Goal: Information Seeking & Learning: Learn about a topic

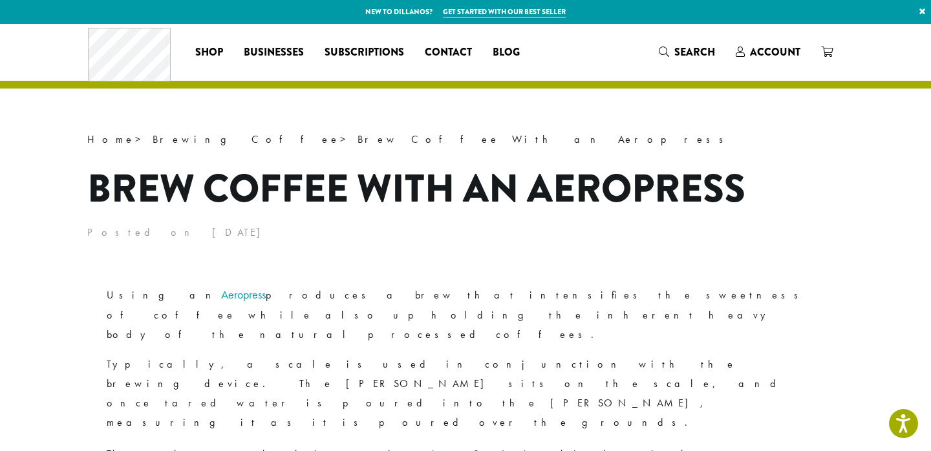
click at [824, 228] on p "Posted on April 22, 2020" at bounding box center [465, 232] width 757 height 19
click at [731, 155] on header "Home > Brewing Coffee > Brew Coffee With an Aeropress Brew Coffee With an Aerop…" at bounding box center [465, 186] width 757 height 113
click at [787, 154] on header "Home > Brewing Coffee > Brew Coffee With an Aeropress Brew Coffee With an Aerop…" at bounding box center [465, 186] width 757 height 113
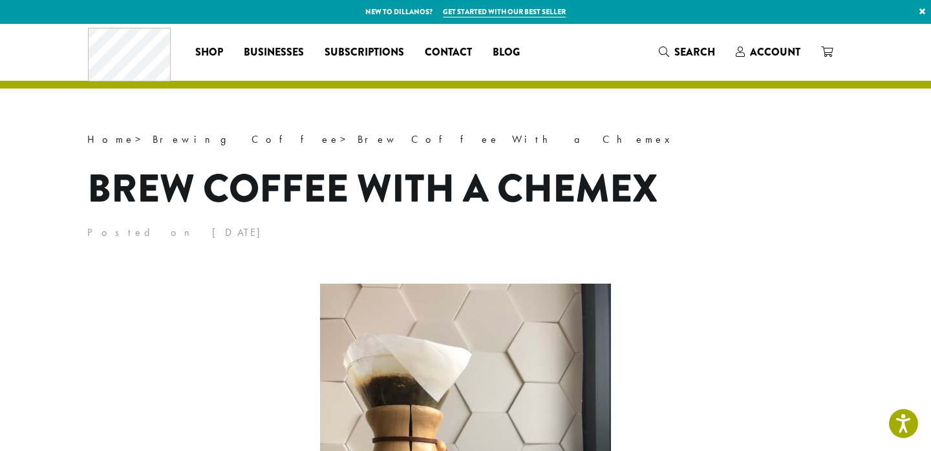
click at [766, 189] on h1 "Brew Coffee With a Chemex" at bounding box center [465, 189] width 757 height 58
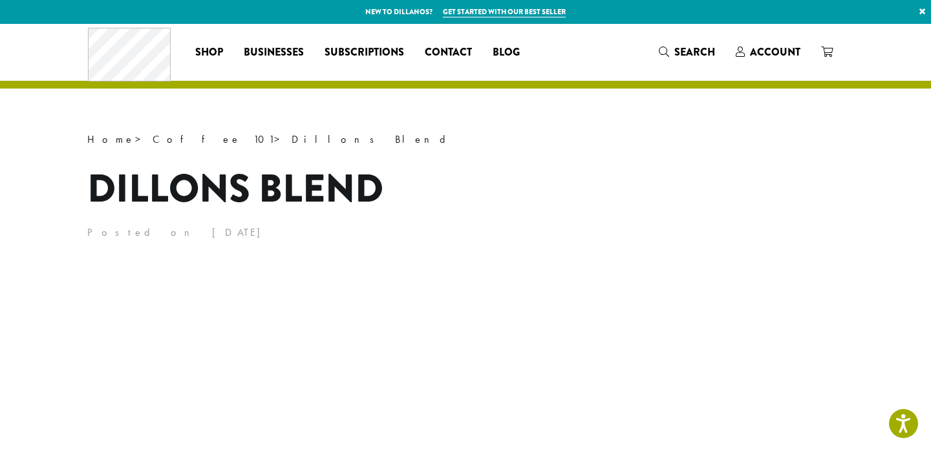
click at [708, 193] on h1 "Dillons Blend" at bounding box center [465, 189] width 757 height 58
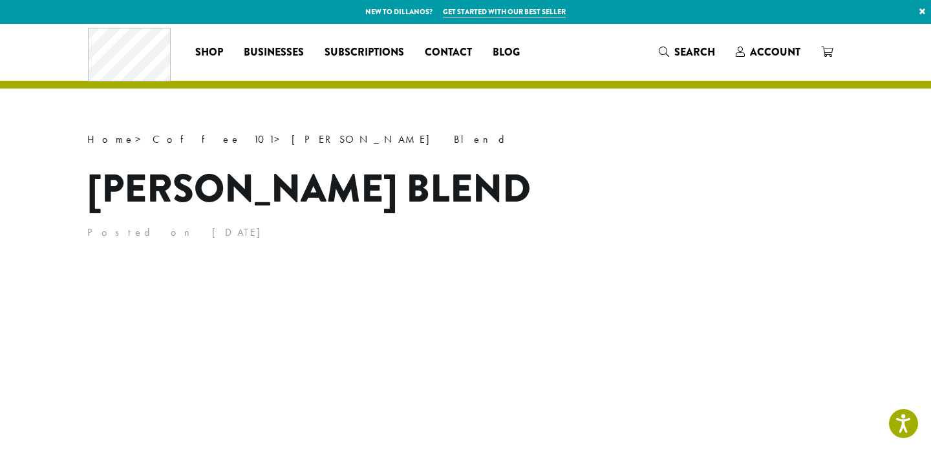
click at [762, 194] on h1 "[PERSON_NAME] Blend" at bounding box center [465, 189] width 757 height 58
click at [751, 167] on h1 "Howie’s Blend" at bounding box center [465, 189] width 757 height 58
click at [770, 154] on header "Home > Coffee 101 > Howie’s Blend Howie’s Blend Posted on April 29, 2020" at bounding box center [465, 186] width 757 height 113
click at [813, 142] on p "Home > Coffee 101 > [PERSON_NAME] Blend" at bounding box center [465, 139] width 757 height 19
click at [618, 161] on h1 "Howie’s Blend" at bounding box center [465, 189] width 757 height 58
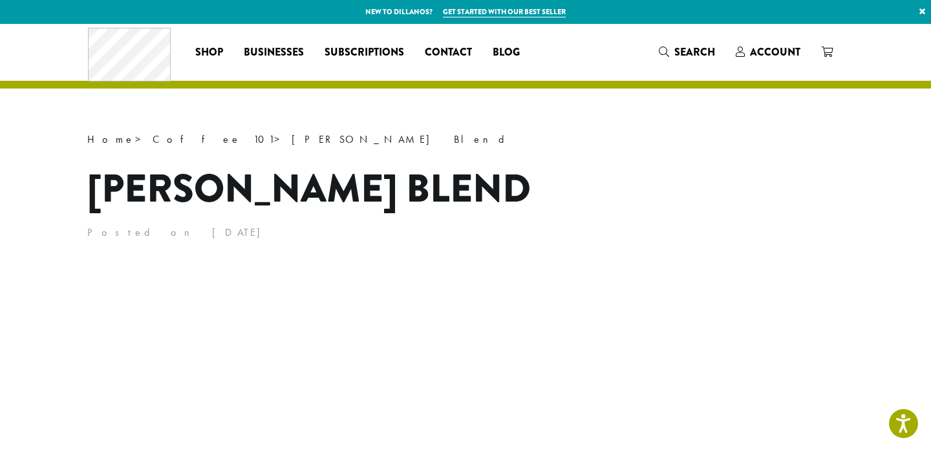
click at [799, 145] on p "Home > Coffee 101 > Howie’s Blend" at bounding box center [465, 139] width 757 height 19
click at [823, 144] on p "Home > Coffee 101 > Howie’s Blend" at bounding box center [465, 139] width 757 height 19
click at [800, 171] on h1 "Howie’s Blend" at bounding box center [465, 189] width 757 height 58
click at [788, 144] on p "Home > Coffee 101 > Howie’s Blend" at bounding box center [465, 139] width 757 height 19
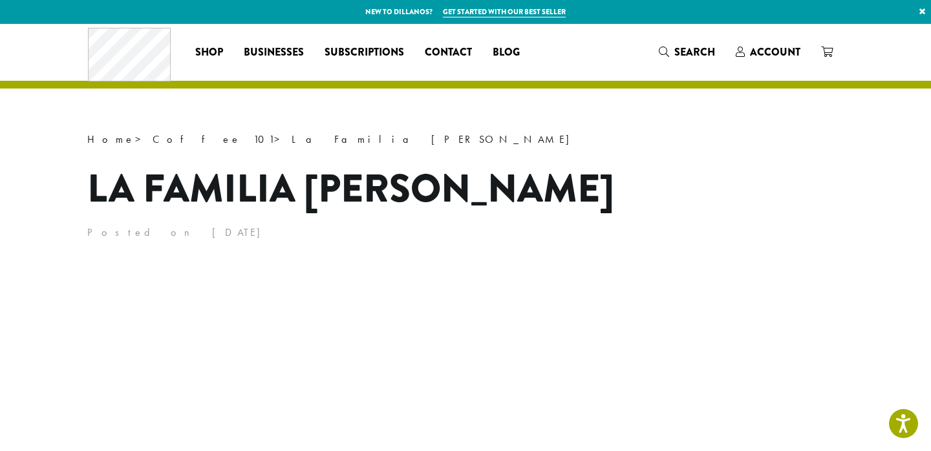
click at [763, 179] on h1 "La Familia Guzman" at bounding box center [465, 189] width 757 height 58
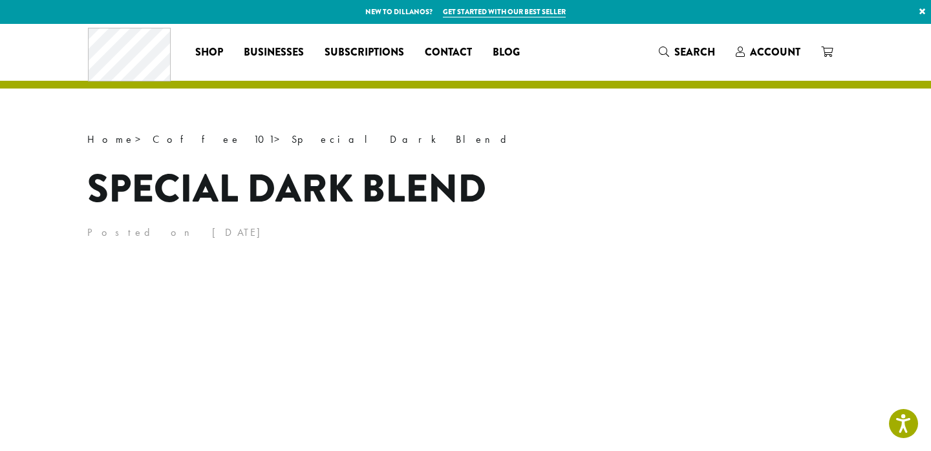
click at [776, 187] on h1 "Special Dark Blend" at bounding box center [465, 189] width 757 height 58
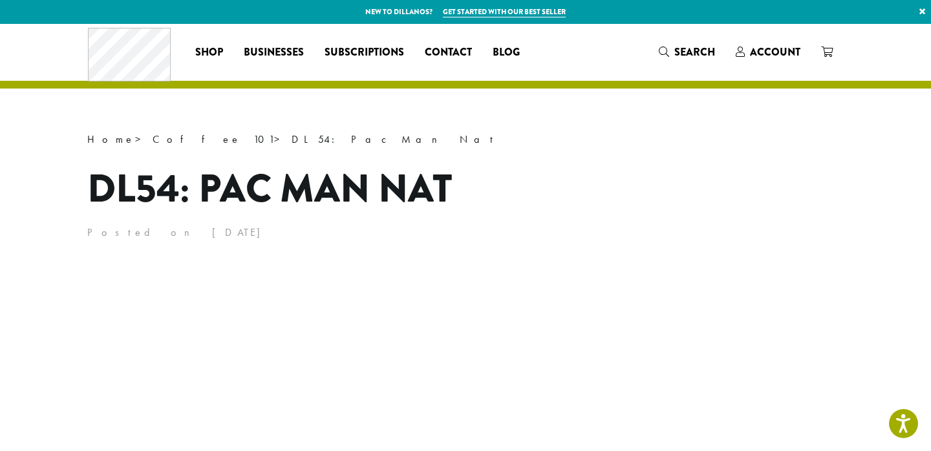
click at [823, 181] on h1 "DL54: Pac Man Nat" at bounding box center [465, 189] width 757 height 58
click at [796, 138] on p "Home > Coffee 101 > DL54: Pac Man Nat" at bounding box center [465, 139] width 757 height 19
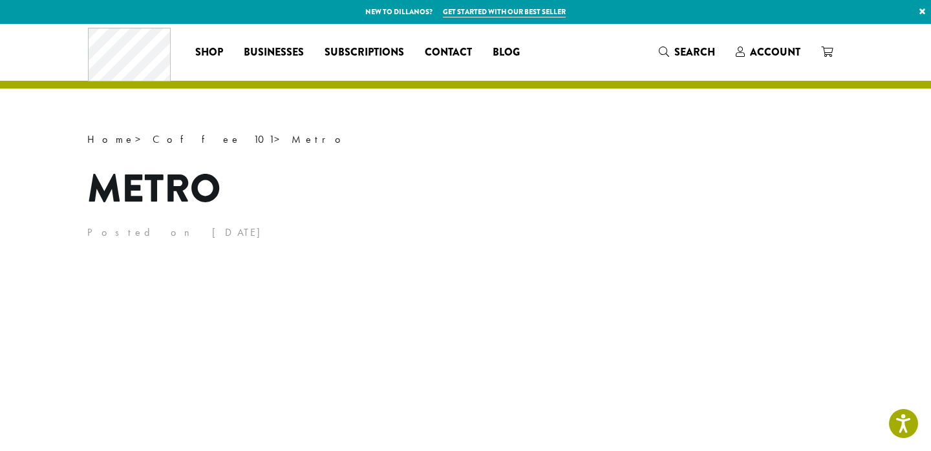
click at [748, 190] on h1 "Metro" at bounding box center [465, 189] width 757 height 58
click at [814, 161] on h1 "Metro" at bounding box center [465, 189] width 757 height 58
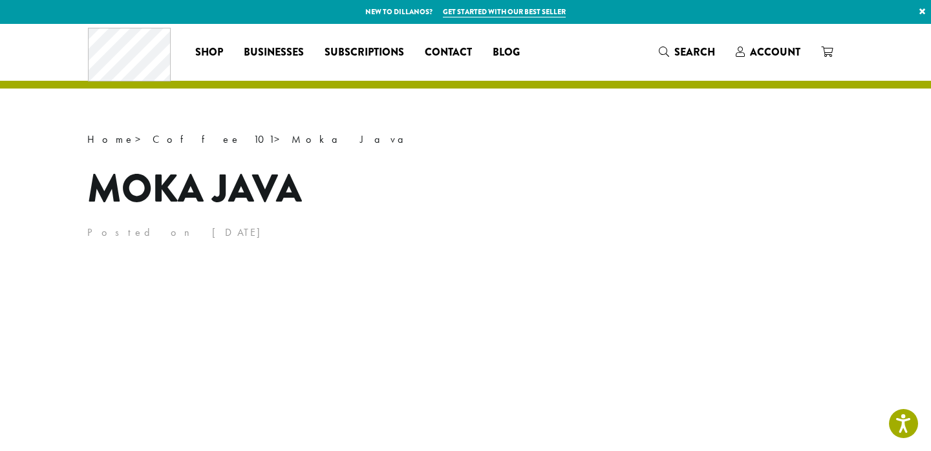
click at [759, 210] on h1 "Moka Java" at bounding box center [465, 189] width 757 height 58
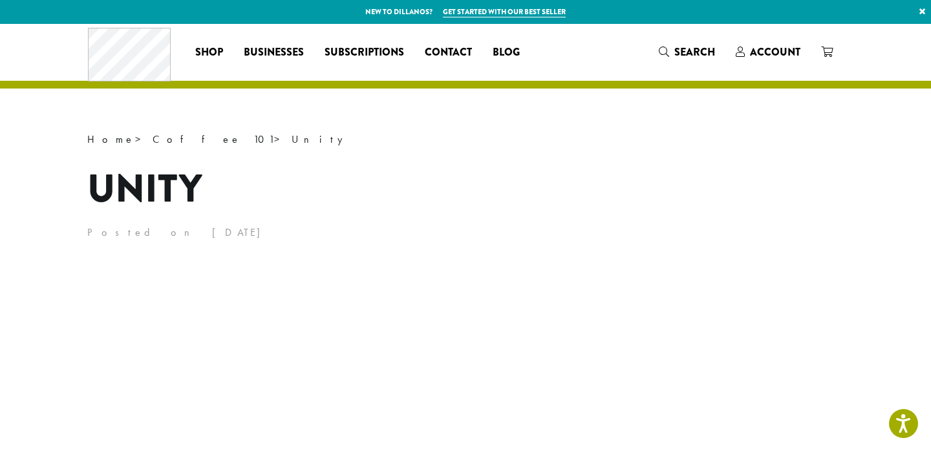
click at [652, 211] on h1 "Unity" at bounding box center [465, 189] width 757 height 58
click at [669, 184] on h1 "Unity" at bounding box center [465, 189] width 757 height 58
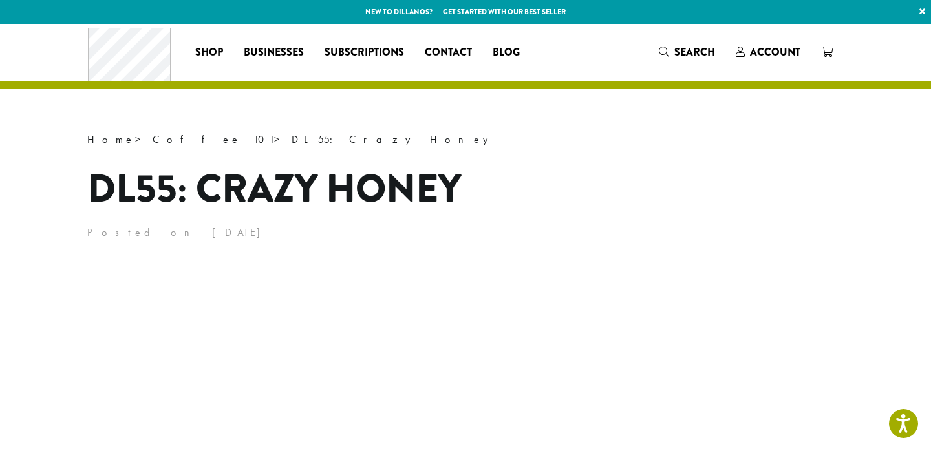
click at [668, 183] on h1 "DL55: Crazy Honey" at bounding box center [465, 189] width 757 height 58
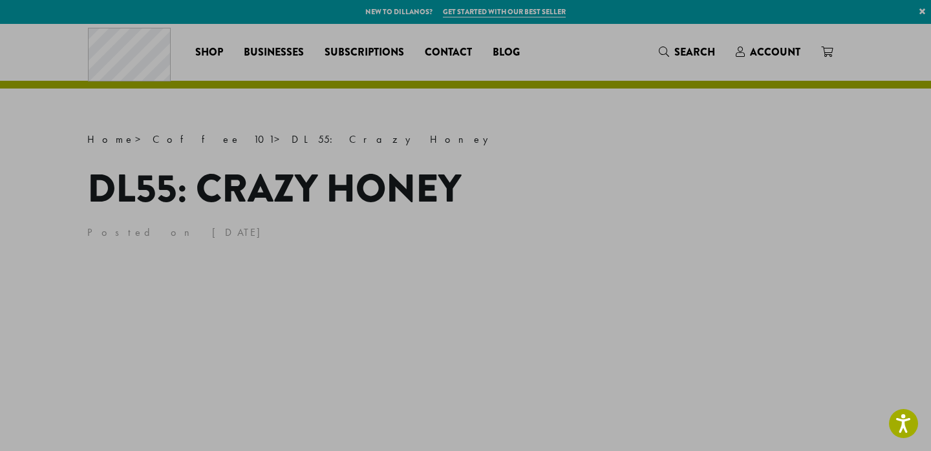
click at [577, 159] on header "Home > Coffee 101 > DL55: Crazy Honey DL55: Crazy Honey Posted on July 31, 2020" at bounding box center [465, 186] width 757 height 113
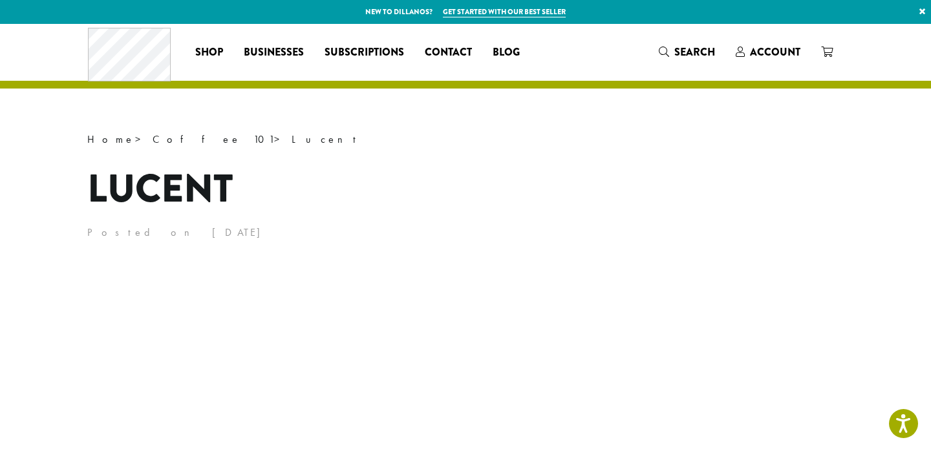
click at [819, 177] on h1 "Lucent" at bounding box center [465, 189] width 757 height 58
click at [808, 203] on h1 "Lucent" at bounding box center [465, 189] width 757 height 58
click at [762, 149] on header "Home > Coffee 101 > Lucent Lucent Posted on [DATE]" at bounding box center [465, 186] width 757 height 113
click at [794, 208] on h1 "Lucent" at bounding box center [465, 189] width 757 height 58
click at [823, 210] on h1 "Method" at bounding box center [465, 189] width 757 height 58
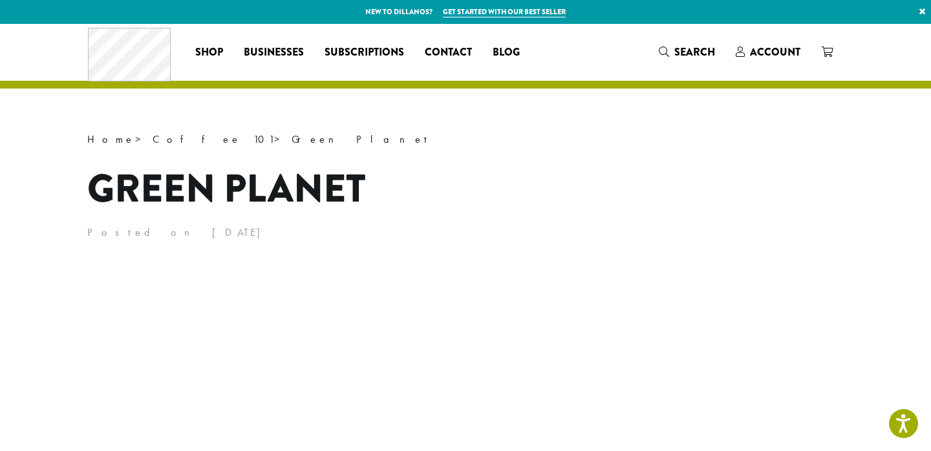
click at [812, 181] on h1 "Green Planet" at bounding box center [465, 189] width 757 height 58
click at [783, 180] on h1 "Green Planet" at bounding box center [465, 189] width 757 height 58
click at [716, 160] on h1 "Green Planet" at bounding box center [465, 189] width 757 height 58
click at [643, 154] on header "Home > Coffee 101 > Green Planet Green Planet Posted on August 11, 2020" at bounding box center [465, 186] width 757 height 113
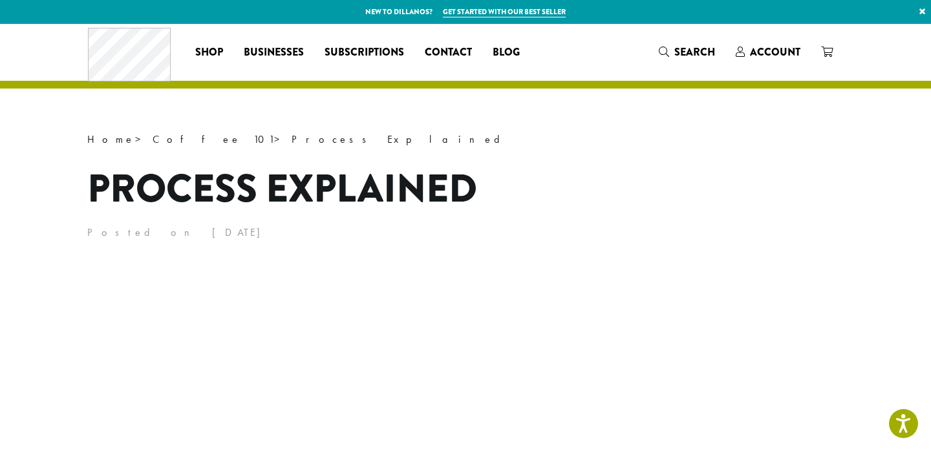
click at [751, 175] on h1 "Process Explained" at bounding box center [465, 189] width 757 height 58
click at [746, 202] on h1 "Process Explained" at bounding box center [465, 189] width 757 height 58
click at [673, 148] on p "Home > Coffee 101 > Process Explained" at bounding box center [465, 139] width 757 height 19
click at [654, 158] on header "Home > Coffee 101 > Process Explained Process Explained Posted on September 3, …" at bounding box center [465, 186] width 757 height 113
click at [654, 187] on h1 "Process Explained" at bounding box center [465, 189] width 757 height 58
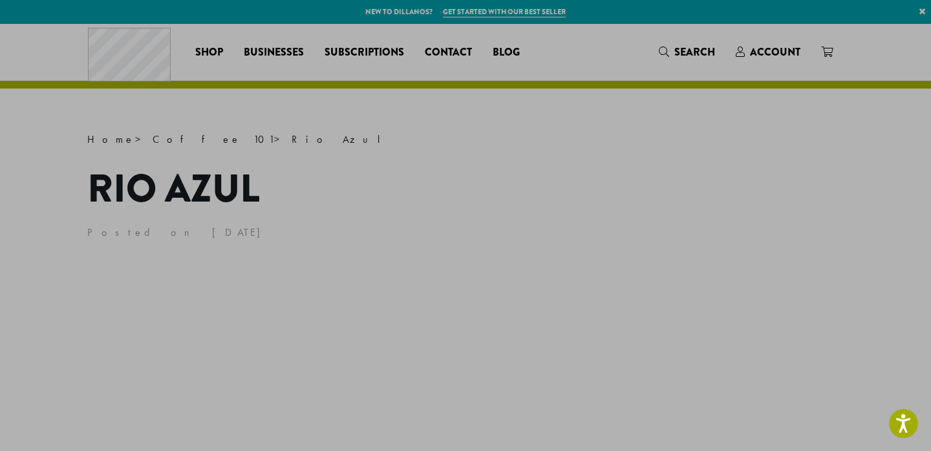
click at [769, 193] on h1 "Rio Azul" at bounding box center [465, 189] width 757 height 58
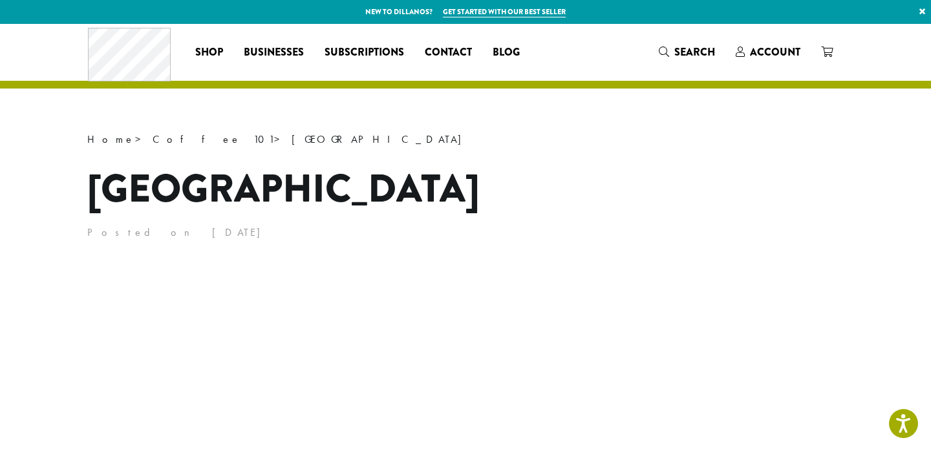
click at [812, 205] on h1 "Sumatra" at bounding box center [465, 189] width 757 height 58
click at [794, 147] on p "Home > Coffee 101 > Sumatra" at bounding box center [465, 139] width 757 height 19
click at [667, 150] on header "Home > Coffee 101 > Sumatra Sumatra Posted on September 4, 2020" at bounding box center [465, 186] width 757 height 113
click at [791, 182] on h1 "[GEOGRAPHIC_DATA]" at bounding box center [465, 189] width 757 height 58
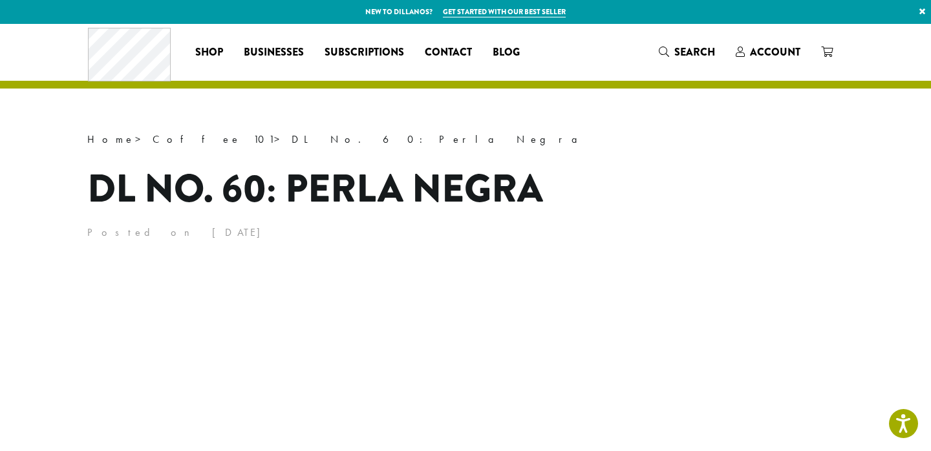
click at [693, 188] on h1 "DL No. 60: Perla Negra" at bounding box center [465, 189] width 757 height 58
click at [707, 180] on h1 "DL No. 60: Perla Negra" at bounding box center [465, 189] width 757 height 58
click at [671, 138] on p "Home > Coffee 101 > DL No. 60: Perla Negra" at bounding box center [465, 139] width 757 height 19
click at [694, 166] on h1 "DL No. 60: Perla Negra" at bounding box center [465, 189] width 757 height 58
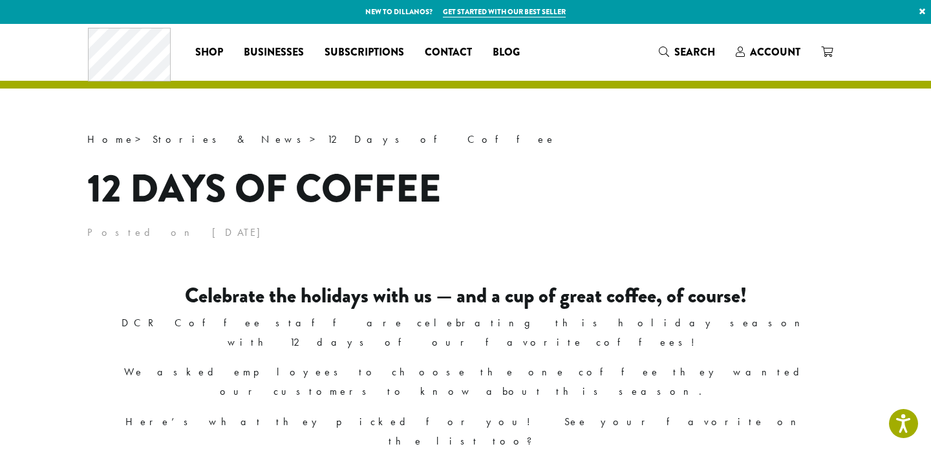
click at [760, 200] on h1 "12 Days of Coffee" at bounding box center [465, 189] width 757 height 58
click at [729, 190] on h1 "12 Days of Coffee" at bounding box center [465, 189] width 757 height 58
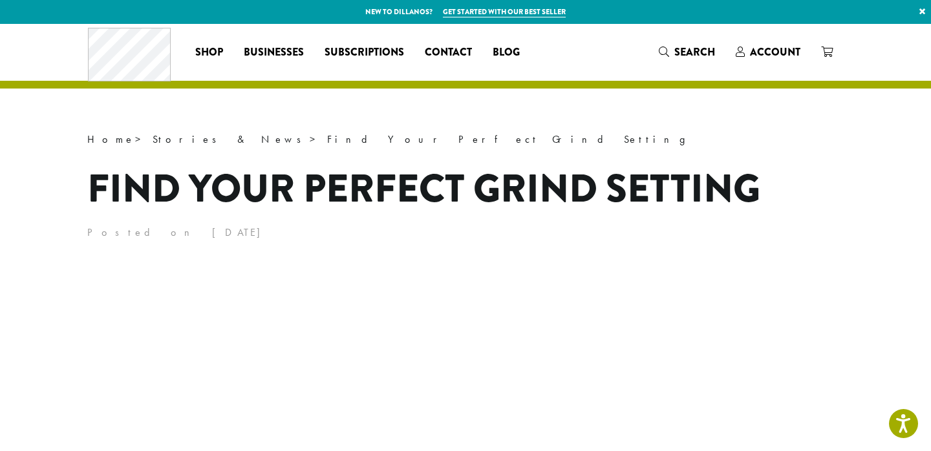
click at [819, 186] on h1 "Find Your Perfect Grind Setting" at bounding box center [465, 189] width 757 height 58
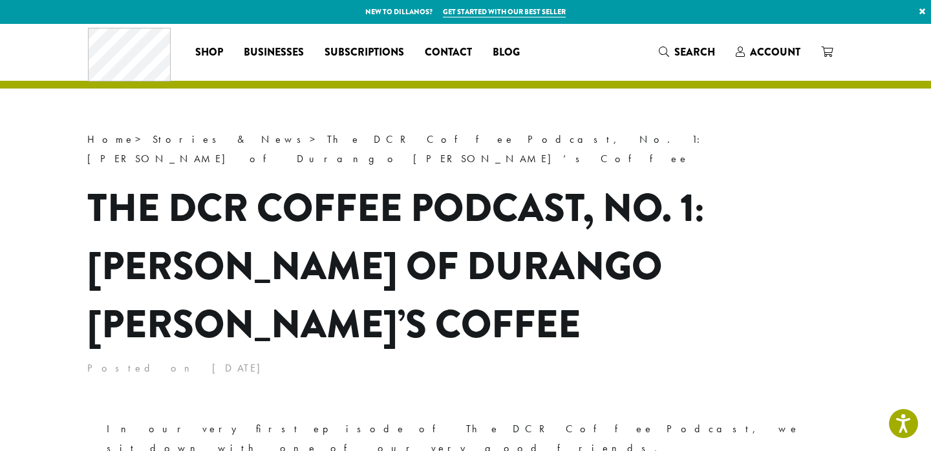
click at [793, 268] on h1 "The DCR Coffee Podcast, No. 1: [PERSON_NAME] of Durango [PERSON_NAME]’s Coffee" at bounding box center [465, 266] width 757 height 175
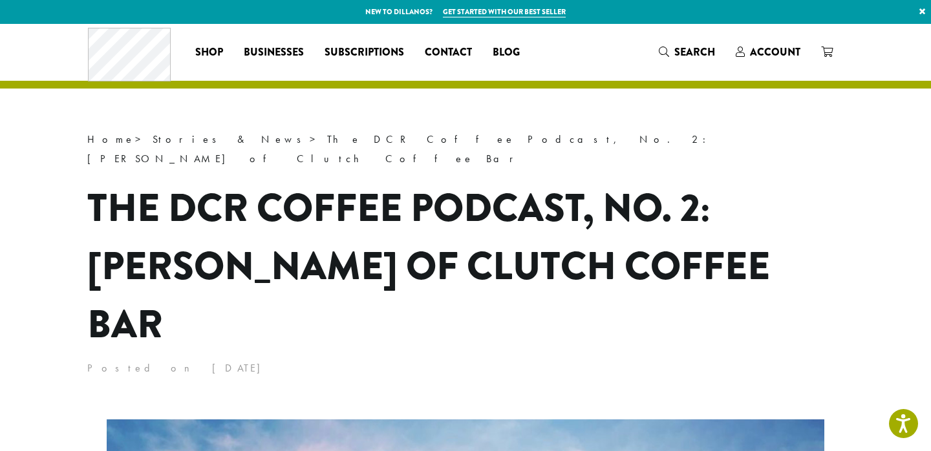
click at [784, 179] on h1 "The DCR Coffee Podcast, No. 2: [PERSON_NAME] of Clutch Coffee Bar" at bounding box center [465, 266] width 757 height 175
click at [755, 157] on header "Home > Stories & News > The DCR Coffee Podcast, No. 2: [PERSON_NAME] of Clutch …" at bounding box center [465, 254] width 757 height 248
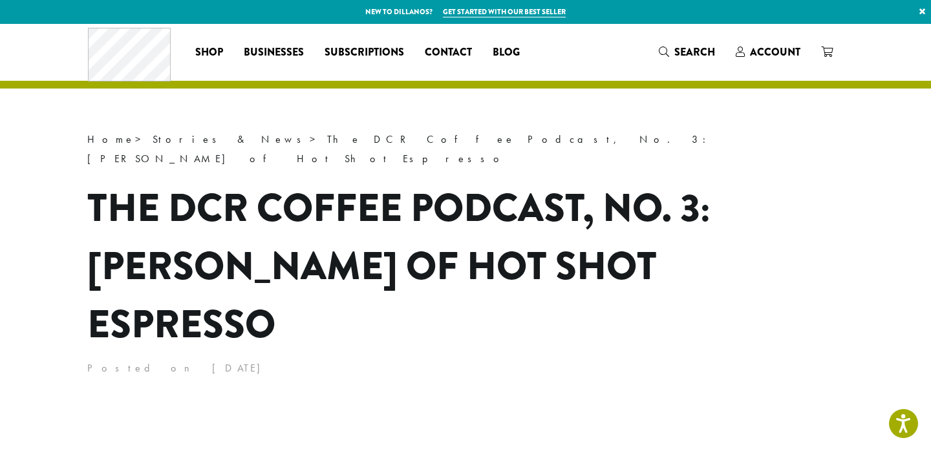
click at [785, 257] on h1 "The DCR Coffee Podcast, No. 3: Emily Holzer of Hot Shot Espresso" at bounding box center [465, 266] width 757 height 175
click at [779, 359] on p "Posted on [DATE]" at bounding box center [465, 368] width 757 height 19
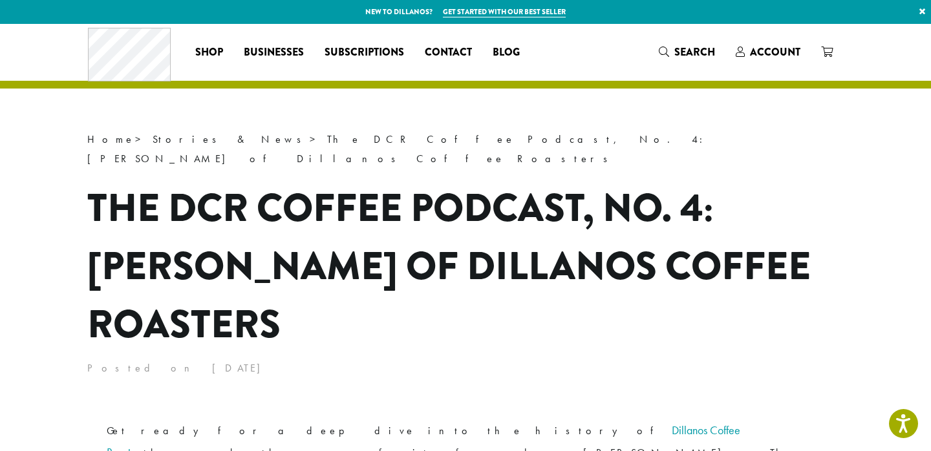
click at [724, 284] on h1 "The DCR Coffee Podcast, No. 4: [PERSON_NAME] of Dillanos Coffee Roasters" at bounding box center [465, 266] width 757 height 175
click at [729, 293] on h1 "The DCR Coffee Podcast, No. 4: David Morris of Dillanos Coffee Roasters" at bounding box center [465, 266] width 757 height 175
click at [717, 264] on h1 "The DCR Coffee Podcast, No. 4: David Morris of Dillanos Coffee Roasters" at bounding box center [465, 266] width 757 height 175
click at [766, 279] on h1 "The DCR Coffee Podcast, No. 4: David Morris of Dillanos Coffee Roasters" at bounding box center [465, 266] width 757 height 175
click at [768, 323] on h1 "The DCR Coffee Podcast, No. 4: David Morris of Dillanos Coffee Roasters" at bounding box center [465, 266] width 757 height 175
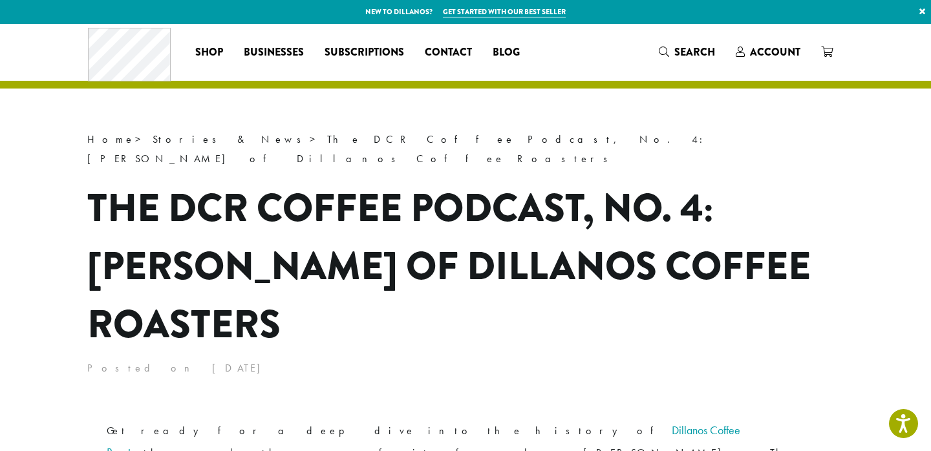
click at [712, 264] on h1 "The DCR Coffee Podcast, No. 4: David Morris of Dillanos Coffee Roasters" at bounding box center [465, 266] width 757 height 175
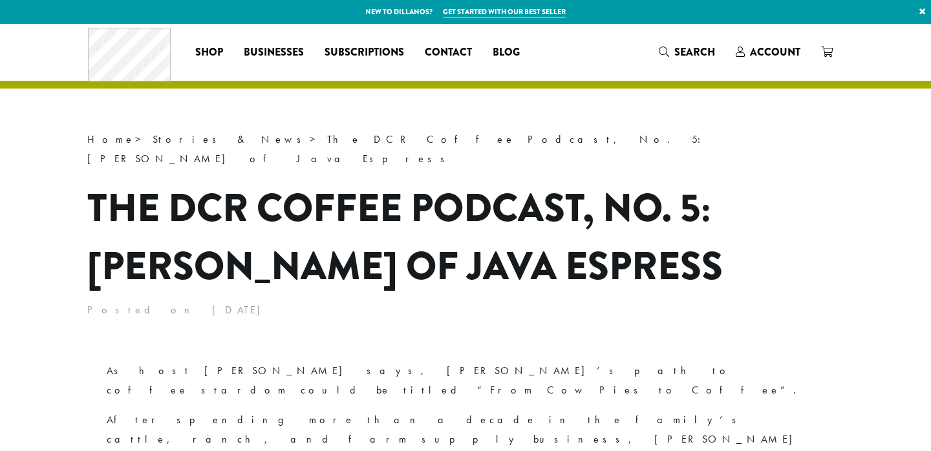
click at [746, 199] on h1 "The DCR Coffee Podcast, No. 5: [PERSON_NAME] of Java Espress" at bounding box center [465, 237] width 757 height 116
drag, startPoint x: 756, startPoint y: 180, endPoint x: 756, endPoint y: 171, distance: 9.1
click at [756, 179] on h1 "The DCR Coffee Podcast, No. 5: [PERSON_NAME] of Java Espress" at bounding box center [465, 237] width 757 height 116
click at [766, 179] on h1 "The DCR Coffee Podcast, No. 5: [PERSON_NAME] of Java Espress" at bounding box center [465, 237] width 757 height 116
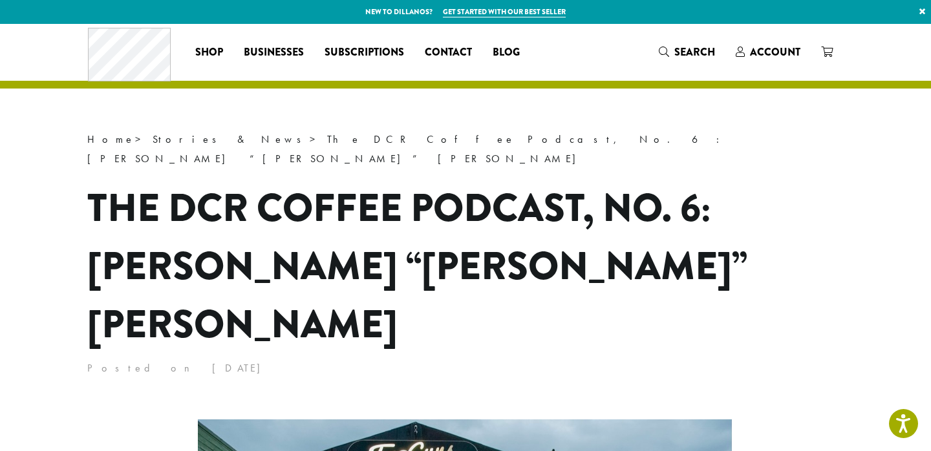
click at [791, 259] on h1 "The DCR Coffee Podcast, No. 6: [PERSON_NAME] “[PERSON_NAME]” [PERSON_NAME]" at bounding box center [465, 266] width 757 height 175
click at [804, 200] on h1 "The DCR Coffee Podcast, No. 6: [PERSON_NAME] “[PERSON_NAME]” [PERSON_NAME]" at bounding box center [465, 266] width 757 height 175
click at [804, 191] on h1 "The DCR Coffee Podcast, No. 6: [PERSON_NAME] “[PERSON_NAME]” [PERSON_NAME]" at bounding box center [465, 266] width 757 height 175
click at [763, 179] on h1 "The DCR Coffee Podcast, No. 6: [PERSON_NAME] “[PERSON_NAME]” [PERSON_NAME]" at bounding box center [465, 266] width 757 height 175
click at [761, 197] on h1 "The DCR Coffee Podcast, No. 6: [PERSON_NAME] “[PERSON_NAME]” [PERSON_NAME]" at bounding box center [465, 266] width 757 height 175
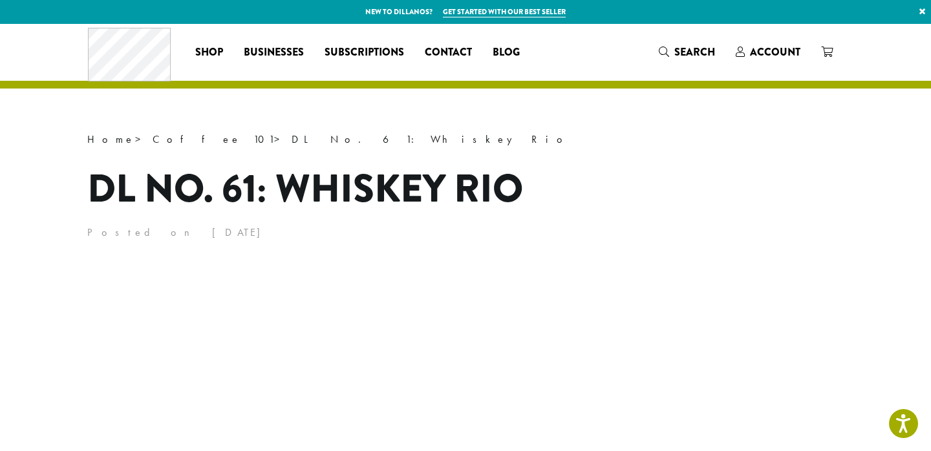
click at [716, 183] on h1 "DL No. 61: Whiskey Rio" at bounding box center [465, 189] width 757 height 58
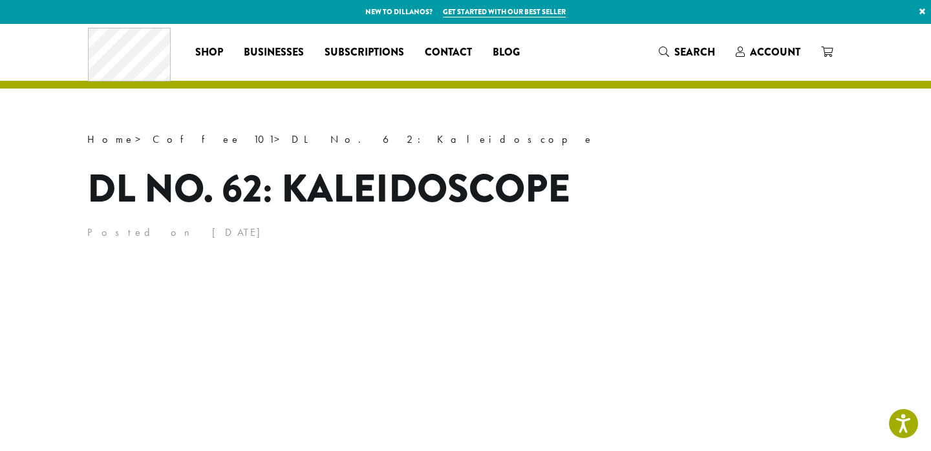
click at [743, 171] on h1 "DL No. 62: Kaleidoscope" at bounding box center [465, 189] width 757 height 58
click at [722, 202] on h1 "DL No. 62: Kaleidoscope" at bounding box center [465, 189] width 757 height 58
click at [703, 204] on h1 "DL No. 62: Kaleidoscope" at bounding box center [465, 189] width 757 height 58
click at [716, 200] on h1 "DL No. 62: Kaleidoscope" at bounding box center [465, 189] width 757 height 58
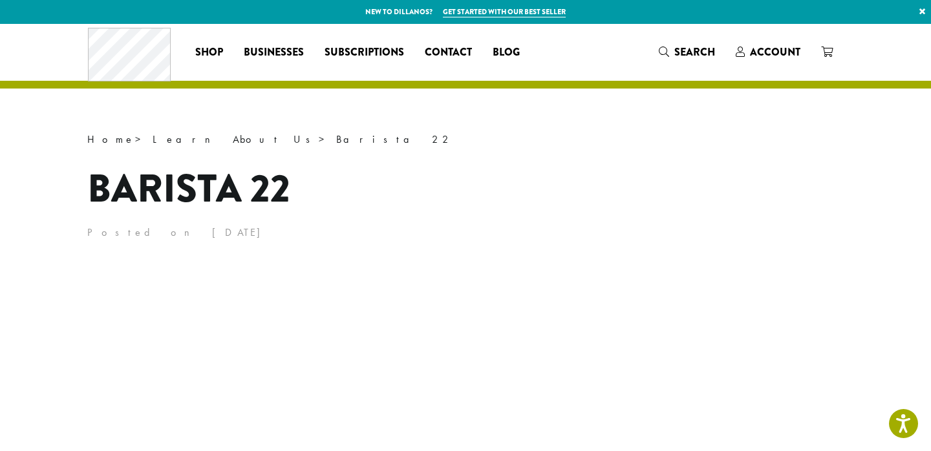
click at [746, 215] on h1 "Barista 22" at bounding box center [465, 189] width 757 height 58
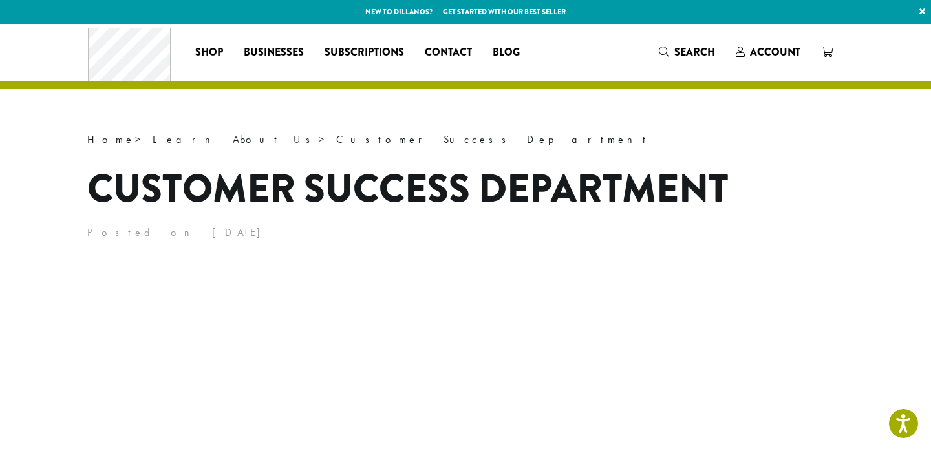
click at [773, 182] on h1 "Customer Success Department" at bounding box center [465, 189] width 757 height 58
click at [707, 135] on p "Home > Learn About Us > Customer Success Department" at bounding box center [465, 139] width 757 height 19
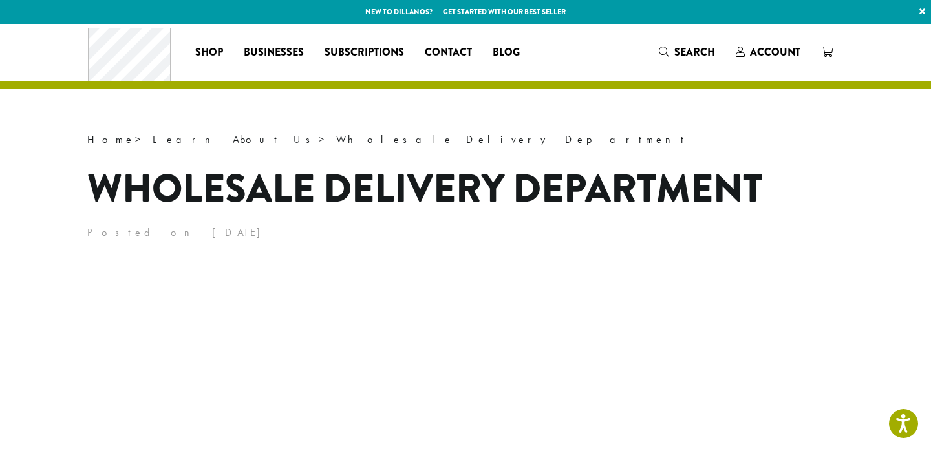
click at [826, 221] on header "Home > Learn About Us > Wholesale Delivery Department Wholesale Delivery Depart…" at bounding box center [465, 186] width 757 height 113
click at [791, 207] on h1 "Wholesale Delivery Department" at bounding box center [465, 189] width 757 height 58
click at [771, 186] on h1 "Wholesale Delivery Department" at bounding box center [465, 189] width 757 height 58
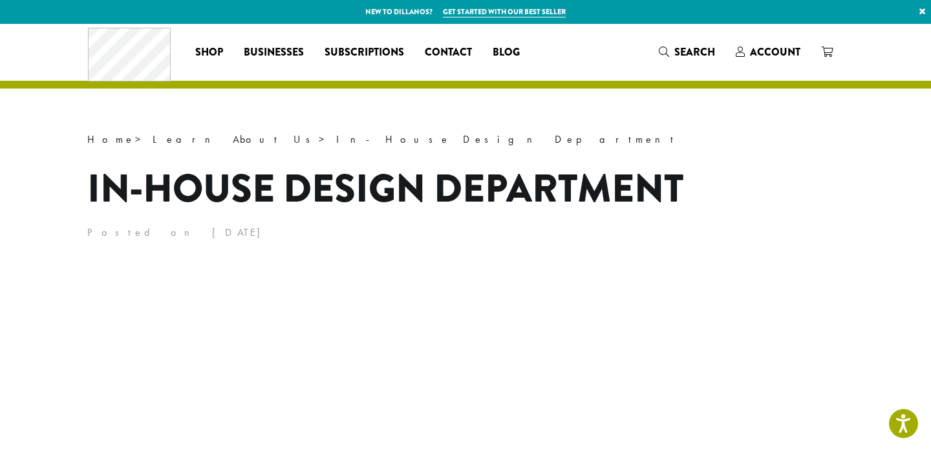
click at [771, 200] on h1 "In-House Design Department" at bounding box center [465, 189] width 757 height 58
click at [791, 199] on h1 "In-House Design Department" at bounding box center [465, 189] width 757 height 58
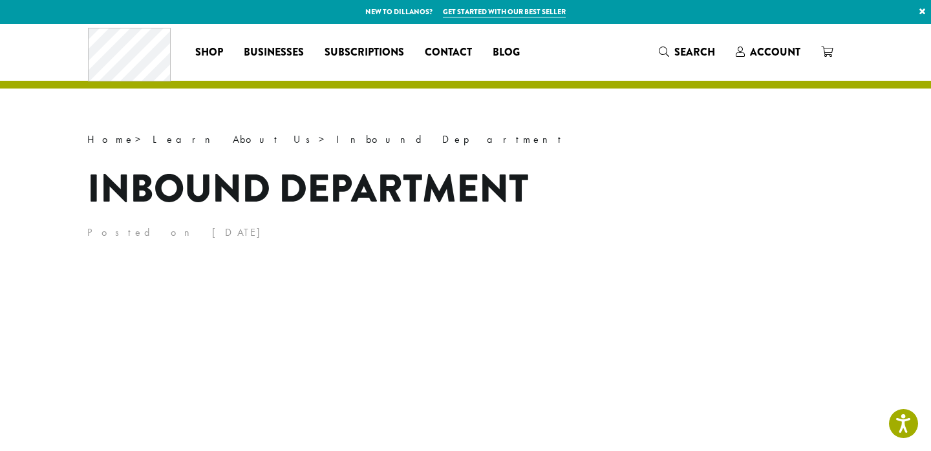
click at [651, 188] on h1 "Inbound Department" at bounding box center [465, 189] width 757 height 58
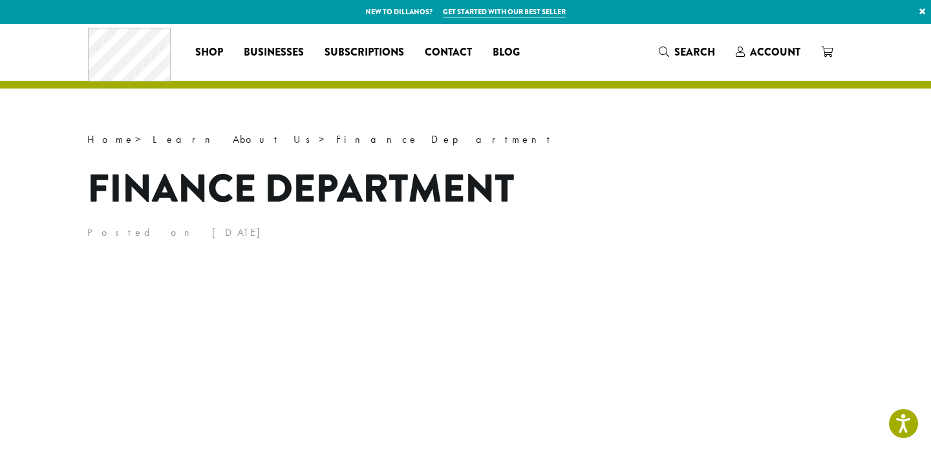
click at [688, 215] on h1 "Finance Department" at bounding box center [465, 189] width 757 height 58
click at [698, 213] on h1 "Finance Department" at bounding box center [465, 189] width 757 height 58
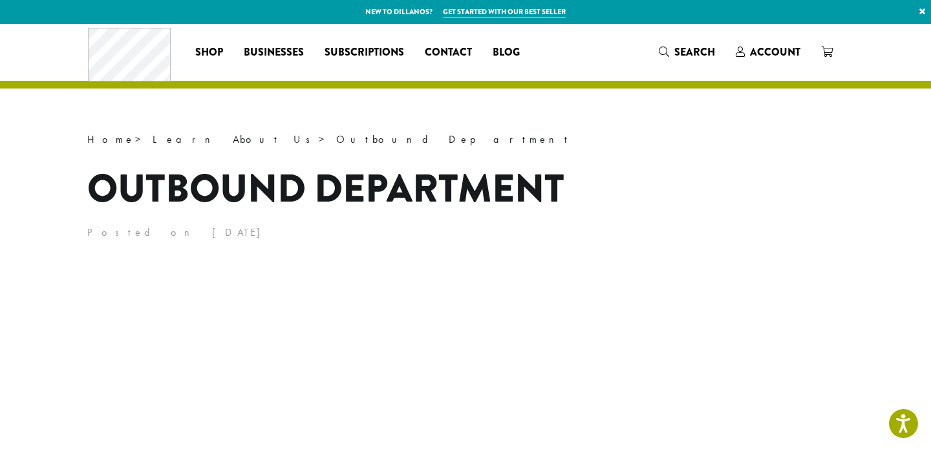
click at [729, 185] on h1 "Outbound Department" at bounding box center [465, 189] width 757 height 58
click at [663, 206] on h1 "Outbound Department" at bounding box center [465, 189] width 757 height 58
click at [662, 150] on header "Home > Learn About Us > Outbound Department Outbound Department Posted on Decem…" at bounding box center [465, 186] width 757 height 113
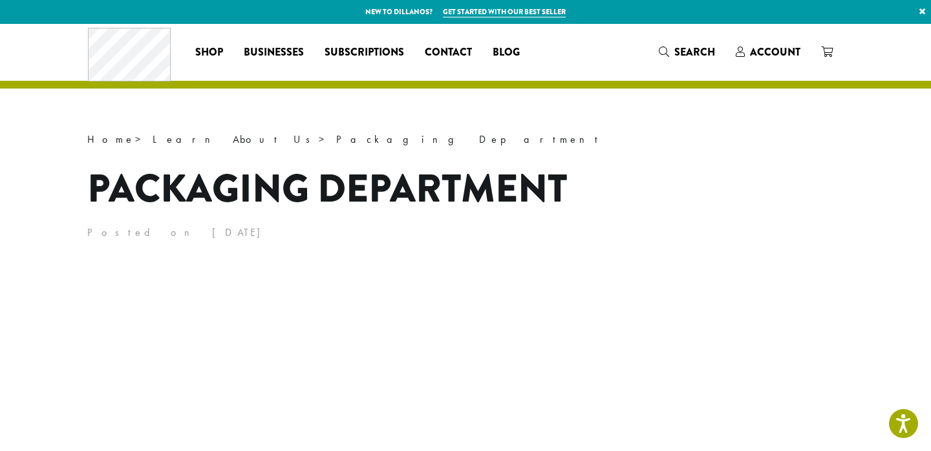
click at [752, 184] on h1 "Packaging Department" at bounding box center [465, 189] width 757 height 58
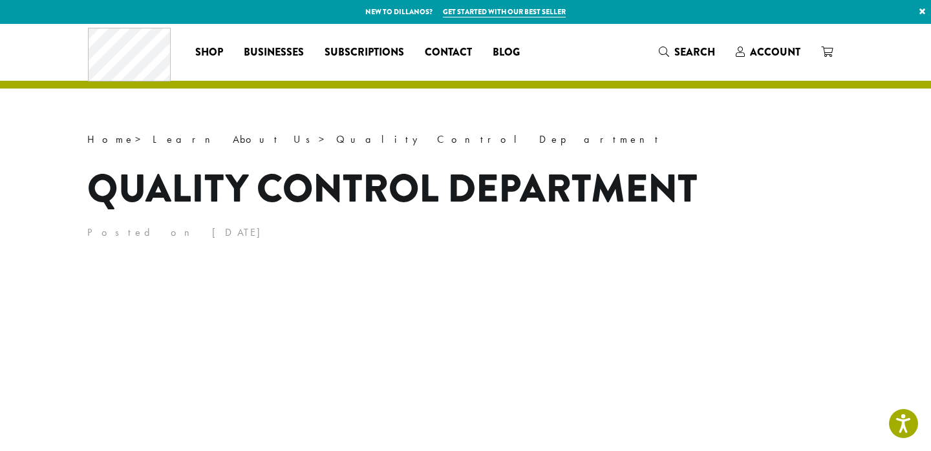
click at [759, 155] on header "Home > Learn About Us > Quality Control Department Quality Control Department P…" at bounding box center [465, 186] width 757 height 113
click at [738, 162] on h1 "Quality Control Department" at bounding box center [465, 189] width 757 height 58
click at [732, 156] on header "Home > Learn About Us > Quality Control Department Quality Control Department P…" at bounding box center [465, 186] width 757 height 113
click at [751, 190] on h1 "Quality Control Department" at bounding box center [465, 189] width 757 height 58
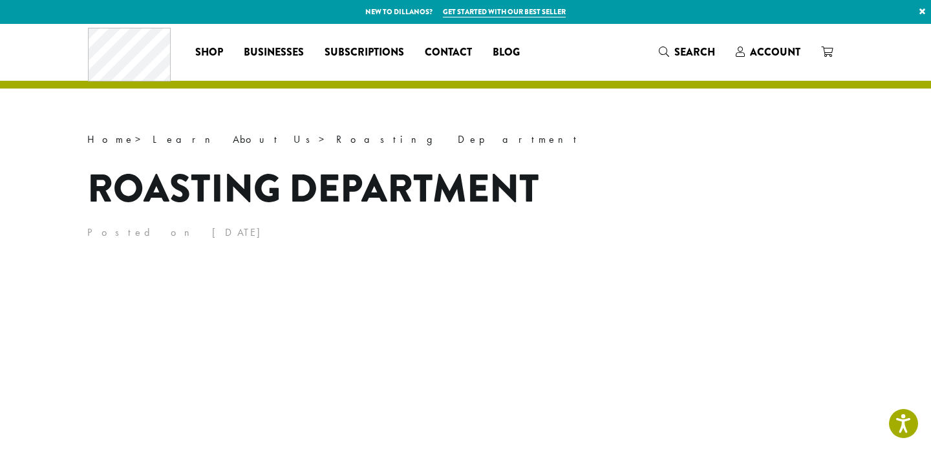
click at [616, 208] on h1 "Roasting Department" at bounding box center [465, 189] width 757 height 58
click at [673, 182] on h1 "Roasting Department" at bounding box center [465, 189] width 757 height 58
click at [642, 172] on h1 "Roasting Department" at bounding box center [465, 189] width 757 height 58
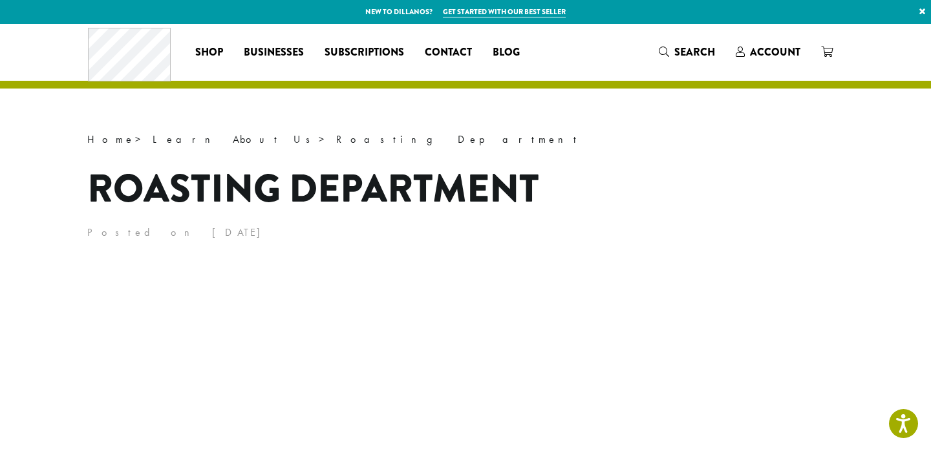
click at [626, 153] on header "Home > Learn About Us > Roasting Department Roasting Department Posted on Decem…" at bounding box center [465, 186] width 757 height 113
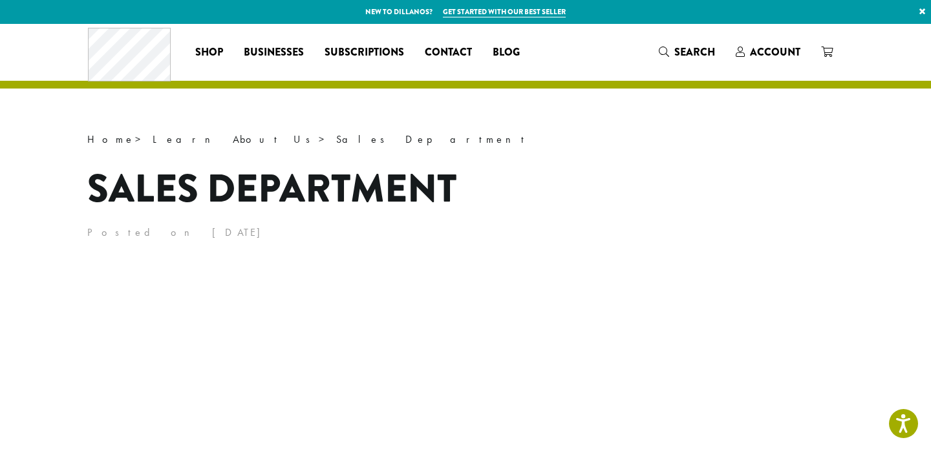
click at [744, 152] on header "Home > Learn About Us > Sales Department Sales Department Posted on December 28…" at bounding box center [465, 186] width 757 height 113
click at [766, 191] on h1 "Sales Department" at bounding box center [465, 189] width 757 height 58
click at [753, 185] on h1 "Sales Department" at bounding box center [465, 189] width 757 height 58
click at [699, 161] on h1 "Sales Department" at bounding box center [465, 189] width 757 height 58
click at [623, 172] on h1 "Sales Department" at bounding box center [465, 189] width 757 height 58
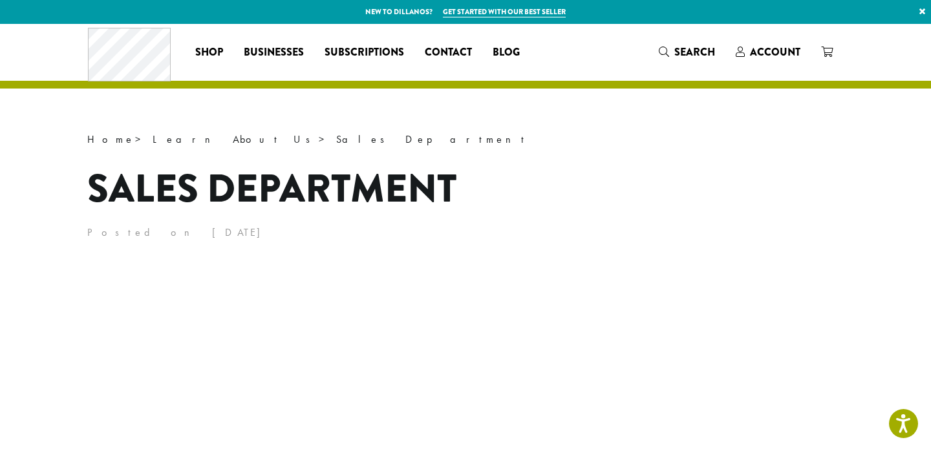
click at [704, 188] on h1 "Sales Department" at bounding box center [465, 189] width 757 height 58
click at [694, 200] on h1 "Sales Department" at bounding box center [465, 189] width 757 height 58
click at [720, 176] on h1 "Sales Department" at bounding box center [465, 189] width 757 height 58
click at [773, 197] on h1 "Sales Department" at bounding box center [465, 189] width 757 height 58
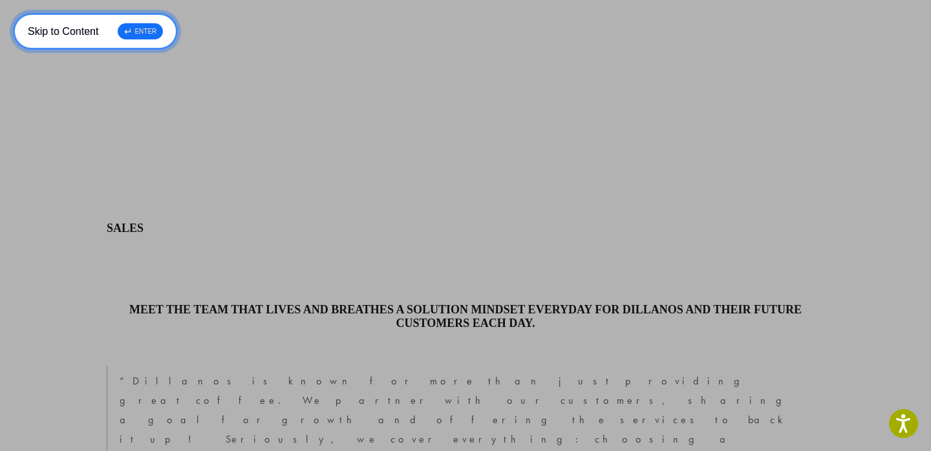
scroll to position [761, 0]
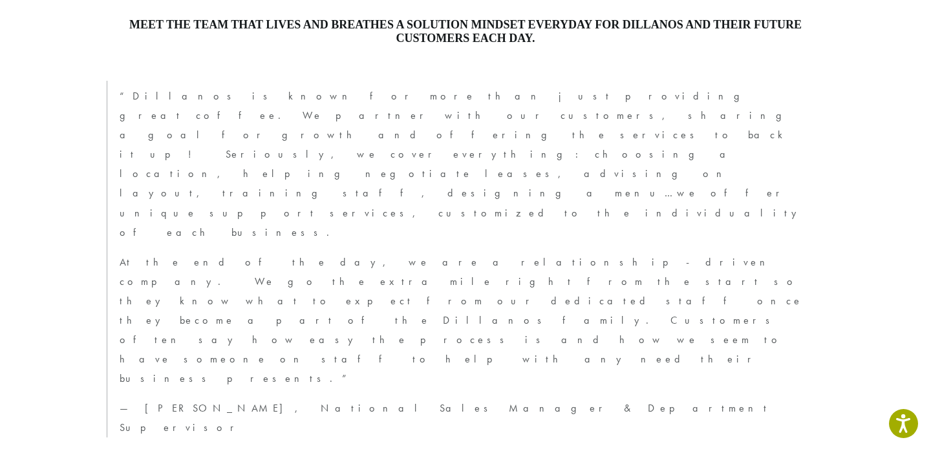
click at [738, 264] on div "Meet the team that lives and breathes a solution mindset everyday for Dillanos …" at bounding box center [465, 233] width 757 height 493
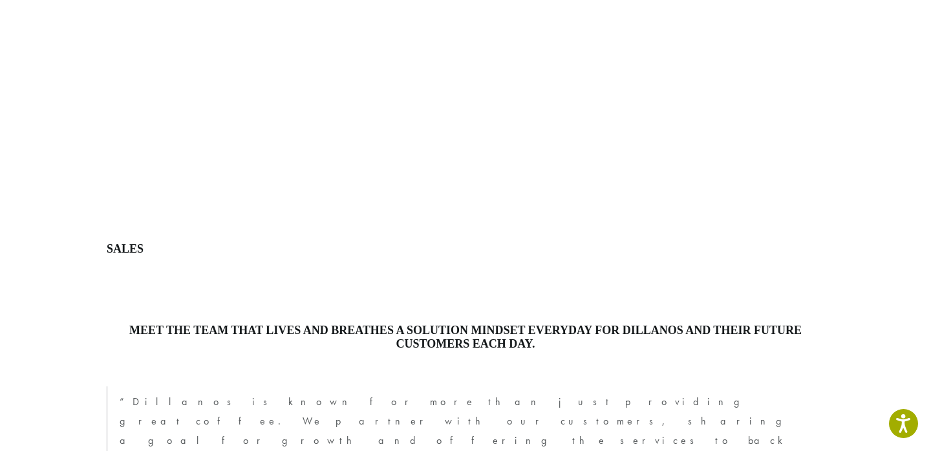
scroll to position [0, 0]
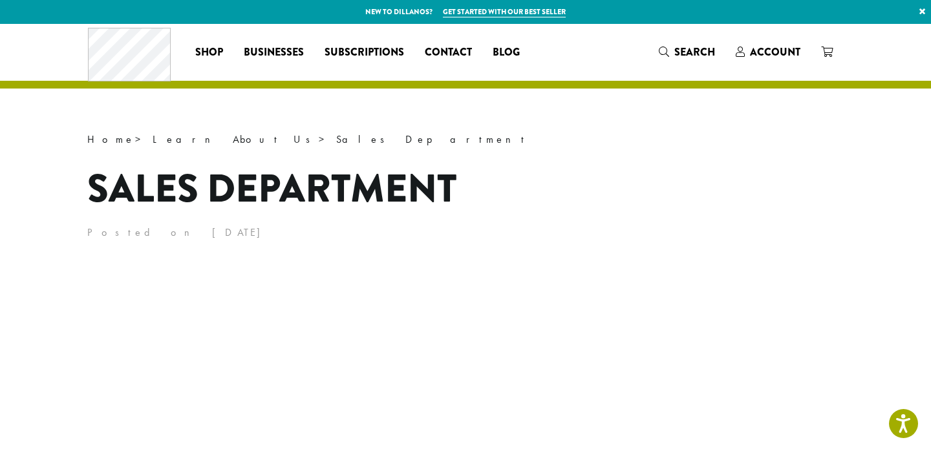
click at [733, 205] on h1 "Sales Department" at bounding box center [465, 189] width 757 height 58
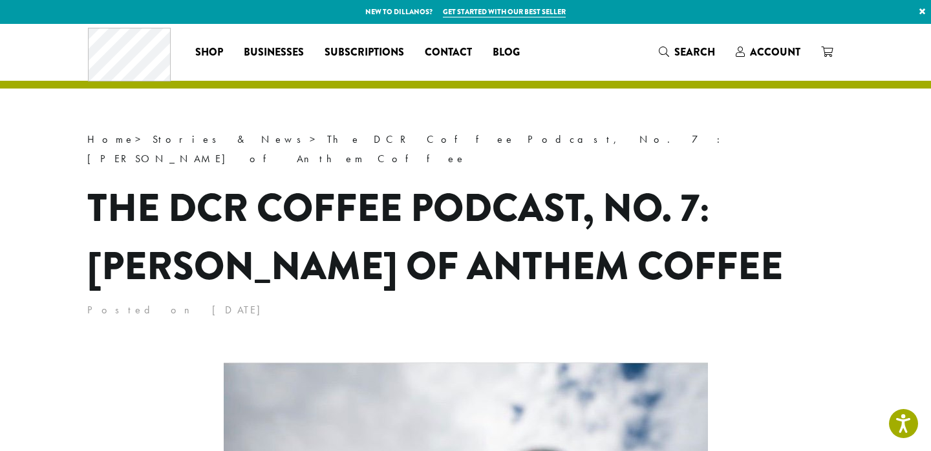
click at [777, 199] on h1 "The DCR Coffee Podcast, No. 7: [PERSON_NAME] of Anthem Coffee" at bounding box center [465, 237] width 757 height 116
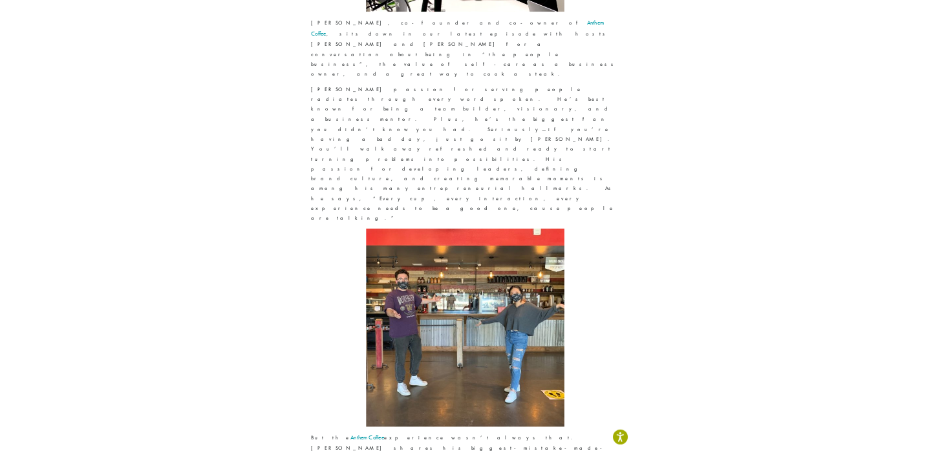
scroll to position [1691, 0]
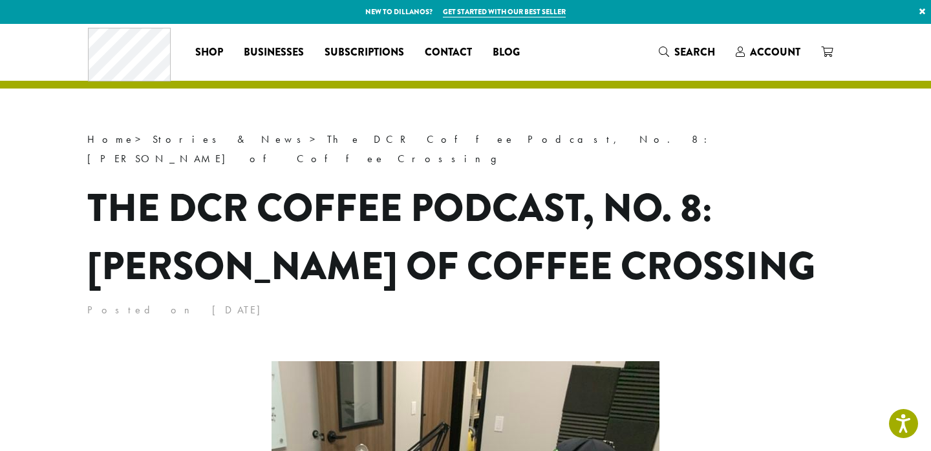
click at [782, 150] on header "Home > Stories & News > The DCR Coffee Podcast, No. 8: [PERSON_NAME] of Coffee …" at bounding box center [465, 225] width 757 height 190
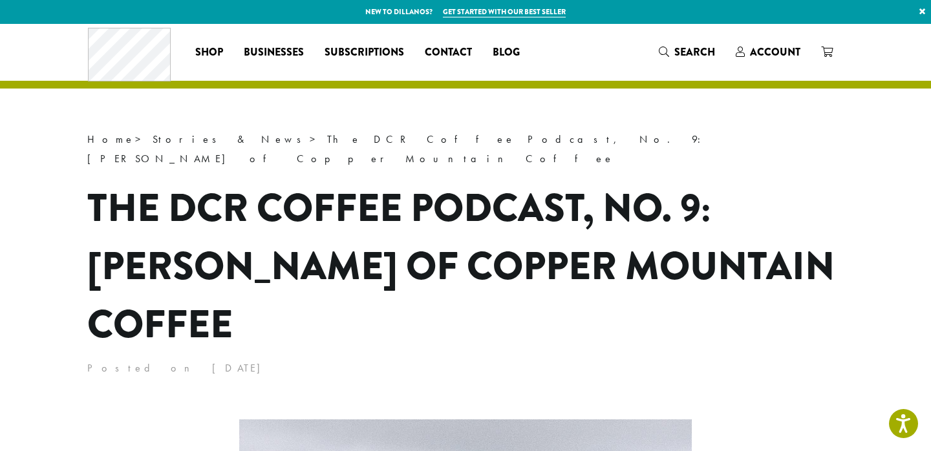
click at [753, 264] on h1 "The DCR Coffee Podcast, No. 9: [PERSON_NAME] of Copper Mountain Coffee" at bounding box center [465, 266] width 757 height 175
click at [759, 179] on h1 "The DCR Coffee Podcast, No. 9: [PERSON_NAME] of Copper Mountain Coffee" at bounding box center [465, 266] width 757 height 175
click at [769, 245] on h1 "The DCR Coffee Podcast, No. 9: [PERSON_NAME] of Copper Mountain Coffee" at bounding box center [465, 266] width 757 height 175
click at [769, 222] on h1 "The DCR Coffee Podcast, No. 9: [PERSON_NAME] of Copper Mountain Coffee" at bounding box center [465, 266] width 757 height 175
click at [768, 300] on h1 "The DCR Coffee Podcast, No. 9: [PERSON_NAME] of Copper Mountain Coffee" at bounding box center [465, 266] width 757 height 175
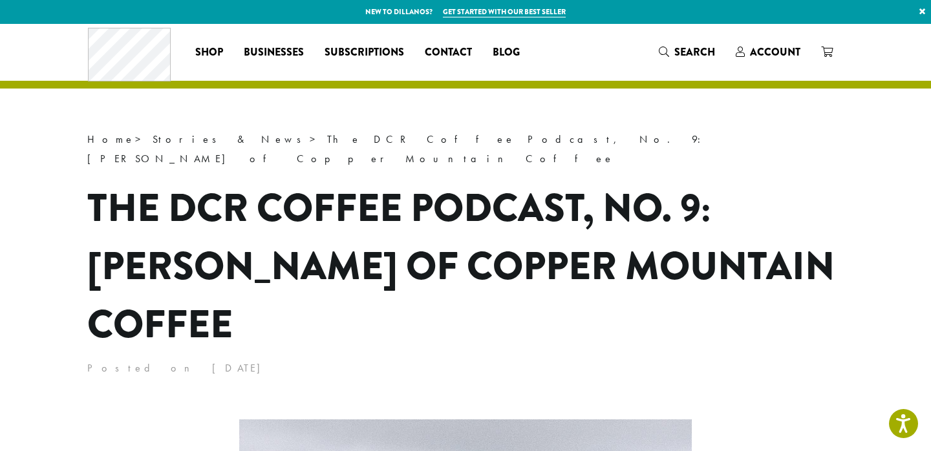
click at [770, 264] on h1 "The DCR Coffee Podcast, No. 9: [PERSON_NAME] of Copper Mountain Coffee" at bounding box center [465, 266] width 757 height 175
click at [751, 179] on h1 "The DCR Coffee Podcast, No. 9: [PERSON_NAME] of Copper Mountain Coffee" at bounding box center [465, 266] width 757 height 175
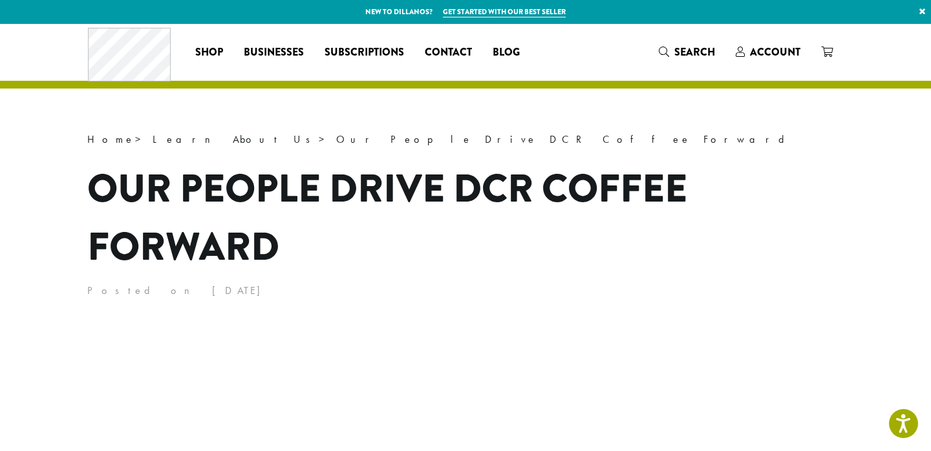
click at [759, 158] on header "Home > Learn About Us > Our People Drive DCR Coffee Forward Our People Drive DC…" at bounding box center [465, 215] width 757 height 171
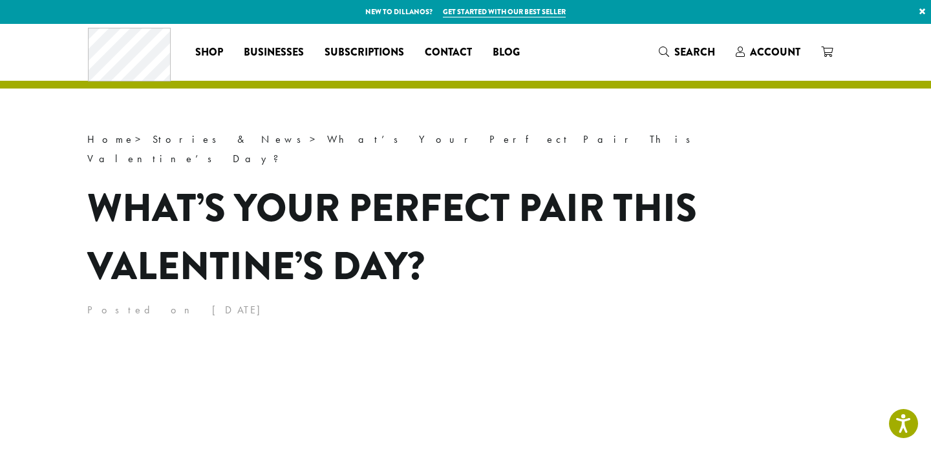
click at [777, 225] on h1 "What’s Your Perfect Pair This Valentine’s Day?" at bounding box center [465, 237] width 757 height 116
click at [757, 179] on h1 "What’s Your Perfect Pair This Valentine’s Day?" at bounding box center [465, 237] width 757 height 116
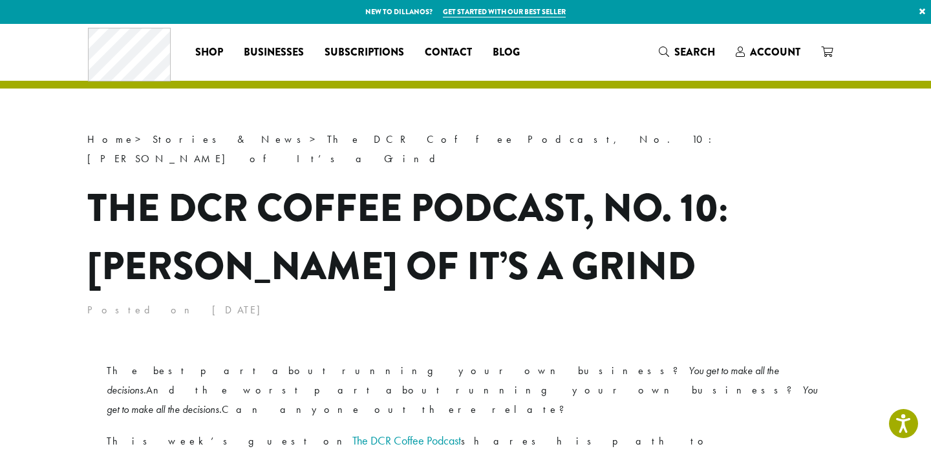
drag, startPoint x: 790, startPoint y: 293, endPoint x: 790, endPoint y: 285, distance: 7.8
click at [790, 301] on p "Posted on February 14, 2021" at bounding box center [465, 310] width 757 height 19
click at [782, 226] on h1 "The DCR Coffee Podcast, No. 10: Marty Cox of It’s a Grind" at bounding box center [465, 237] width 757 height 116
click at [752, 270] on h1 "The DCR Coffee Podcast, No. 10: Marty Cox of It’s a Grind" at bounding box center [465, 237] width 757 height 116
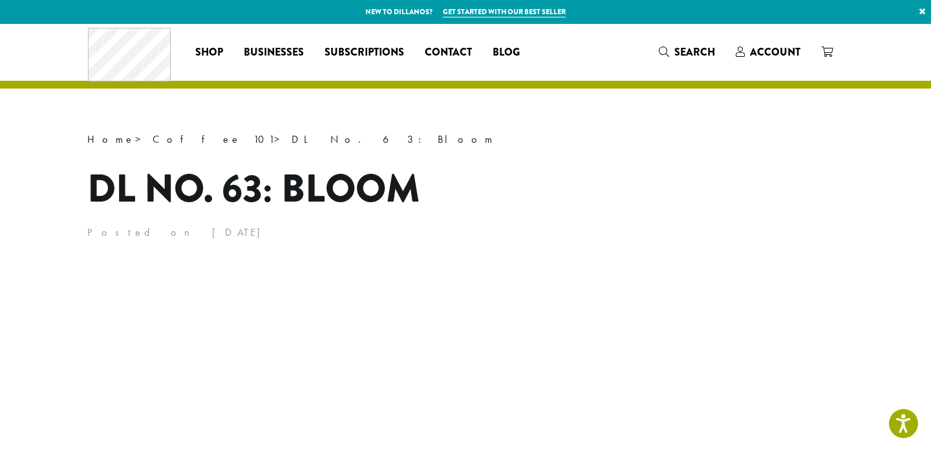
click at [723, 180] on h1 "DL No. 63: Bloom" at bounding box center [465, 189] width 757 height 58
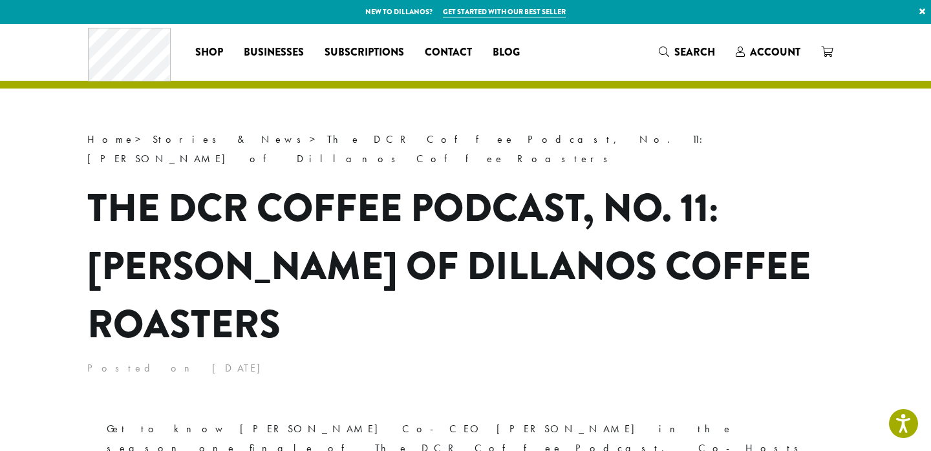
click at [795, 179] on h1 "The DCR Coffee Podcast, No. 11: Chris Heyer of Dillanos Coffee Roasters" at bounding box center [465, 266] width 757 height 175
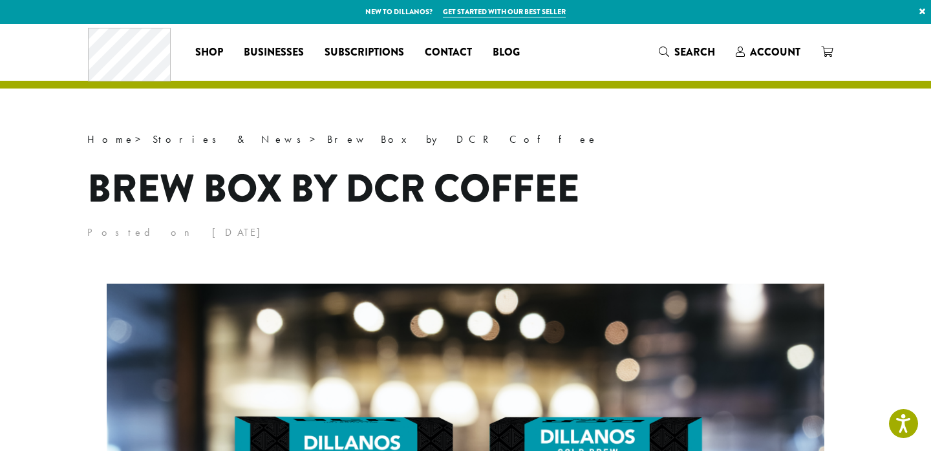
click at [749, 191] on h1 "Brew Box by DCR Coffee" at bounding box center [465, 189] width 757 height 58
click at [710, 184] on h1 "Brew Box by DCR Coffee" at bounding box center [465, 189] width 757 height 58
click at [745, 205] on h1 "Brew Box by DCR Coffee" at bounding box center [465, 189] width 757 height 58
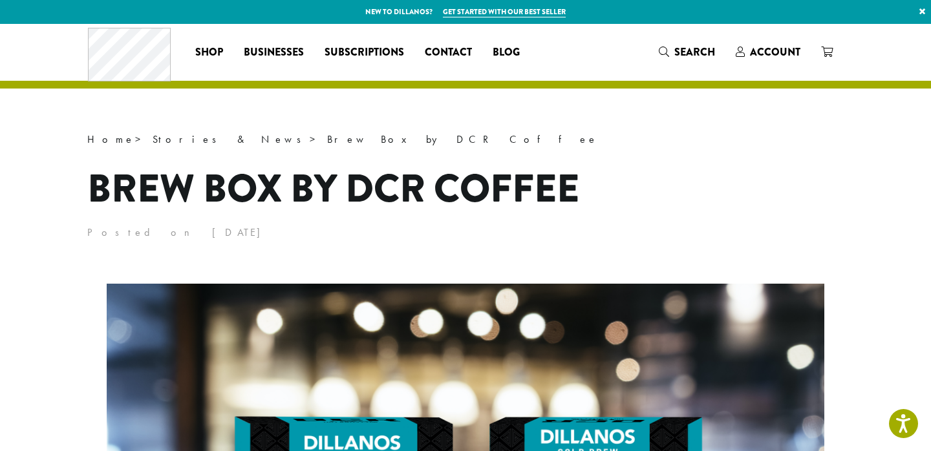
click at [688, 177] on h1 "Brew Box by DCR Coffee" at bounding box center [465, 189] width 757 height 58
click at [689, 193] on h1 "Brew Box by DCR Coffee" at bounding box center [465, 189] width 757 height 58
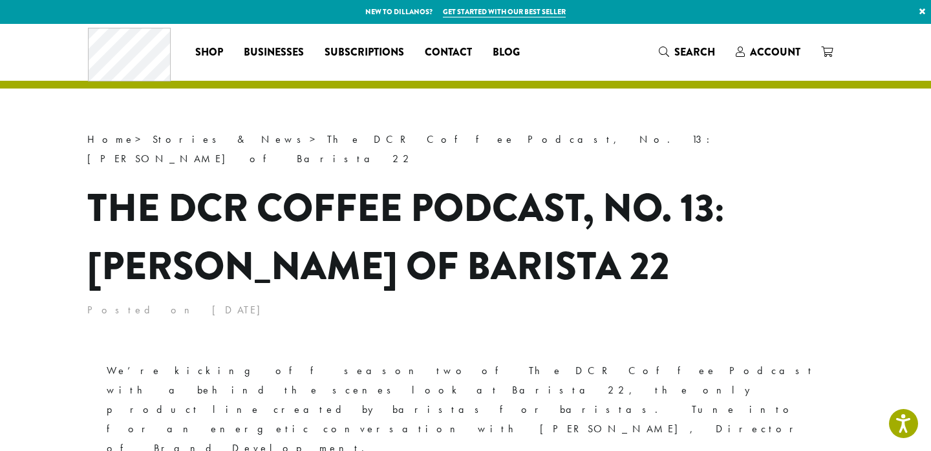
click at [791, 179] on h1 "The DCR Coffee Podcast, No. 13: Anna Gutierrez of Barista 22" at bounding box center [465, 237] width 757 height 116
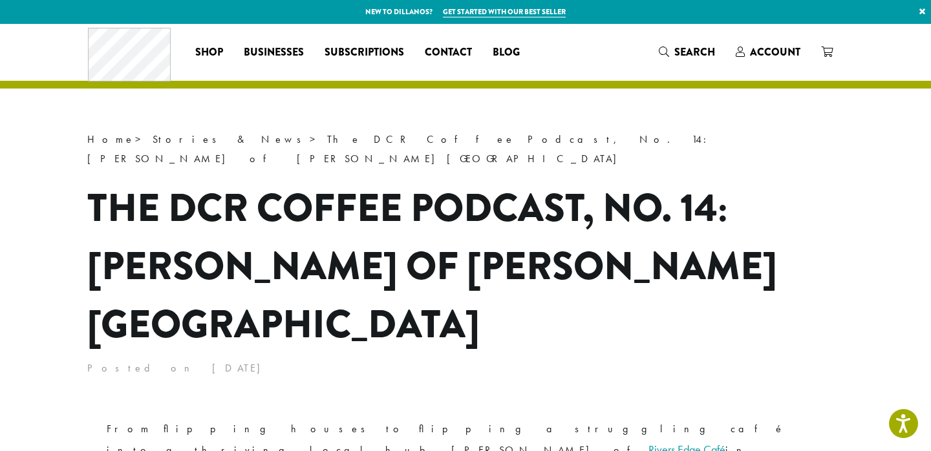
click at [808, 224] on h1 "The DCR Coffee Podcast, No. 14: Bryon Clarke of Rivers Edge Cafe" at bounding box center [465, 266] width 757 height 175
click at [812, 151] on header "Home > Stories & News > The DCR Coffee Podcast, No. 14: Bryon Clarke of Rivers …" at bounding box center [465, 254] width 757 height 248
click at [768, 179] on h1 "The DCR Coffee Podcast, No. 14: [PERSON_NAME] of [PERSON_NAME][GEOGRAPHIC_DATA]" at bounding box center [465, 266] width 757 height 175
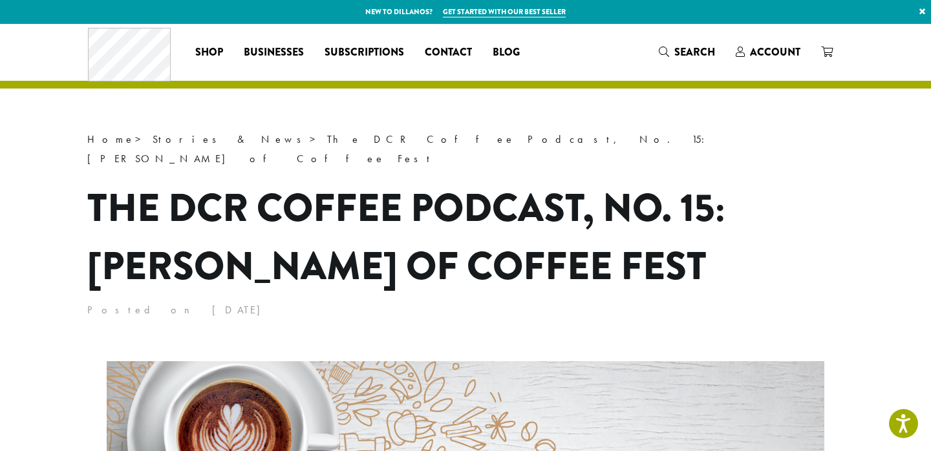
click at [755, 270] on h1 "The DCR Coffee Podcast, No. 15: [PERSON_NAME] of Coffee Fest" at bounding box center [465, 237] width 757 height 116
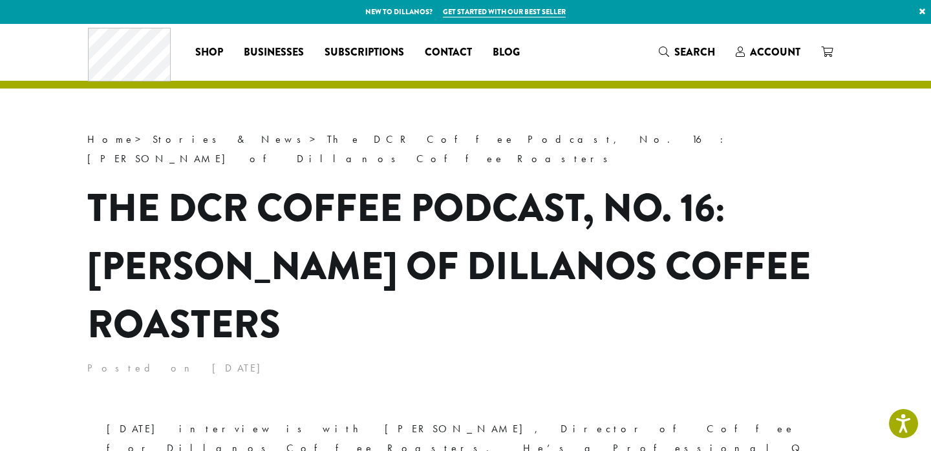
click at [702, 279] on h1 "The DCR Coffee Podcast, No. 16: Phil Beattie of Dillanos Coffee Roasters" at bounding box center [465, 266] width 757 height 175
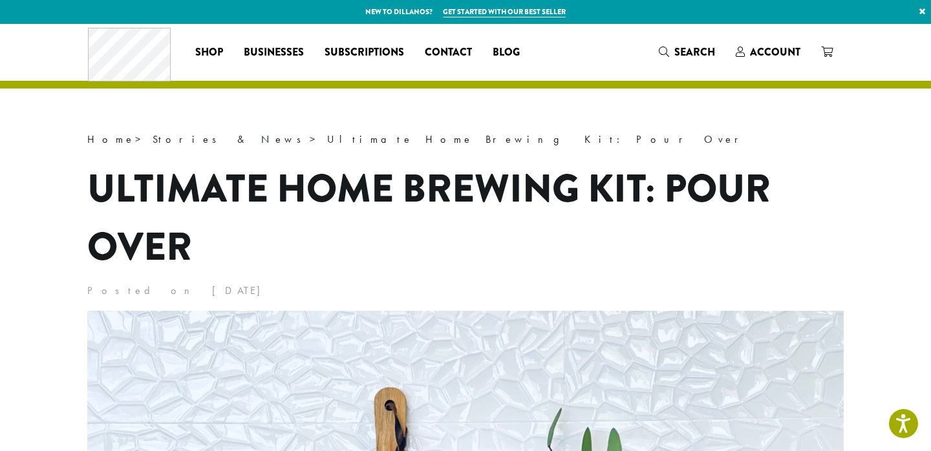
click at [715, 241] on h1 "Ultimate Home Brewing Kit: Pour Over" at bounding box center [465, 218] width 757 height 116
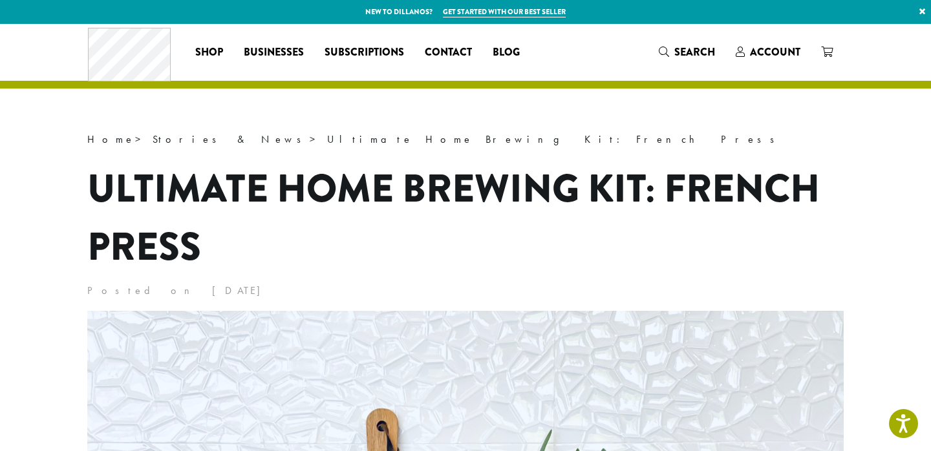
click at [824, 231] on h1 "Ultimate Home Brewing Kit: French Press" at bounding box center [465, 218] width 757 height 116
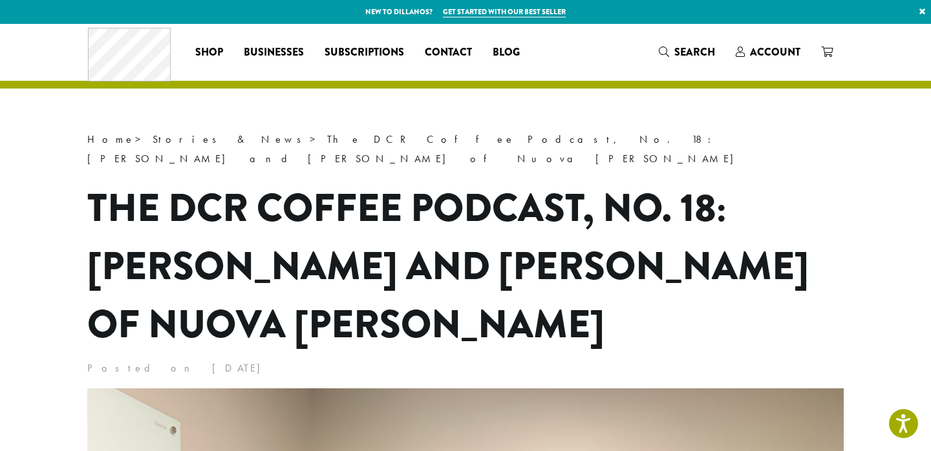
click at [731, 359] on p "Posted on July 19, 2021" at bounding box center [465, 368] width 757 height 19
click at [742, 299] on h1 "The DCR Coffee Podcast, No. 18: Julian Torres and Ryan Klineman of Nuova Simone…" at bounding box center [465, 266] width 757 height 175
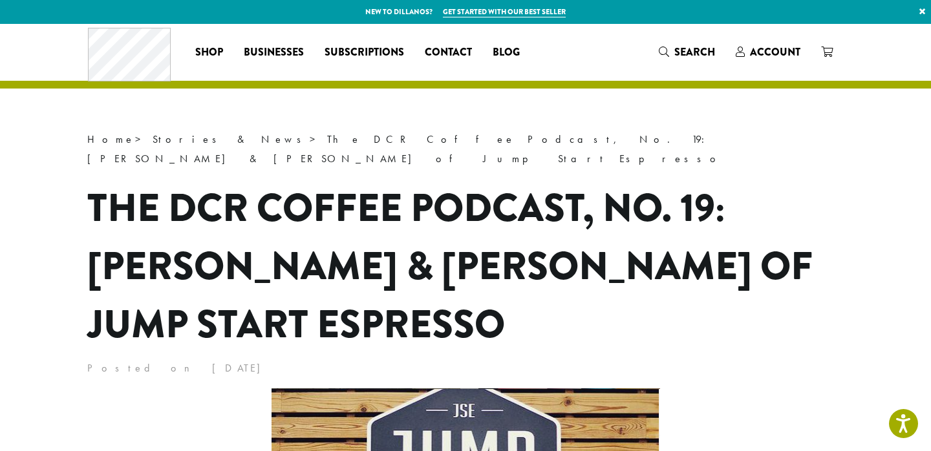
click at [742, 191] on h1 "The DCR Coffee Podcast, No. 19: Stephanie Papke & Mykel Papke of Jump Start Esp…" at bounding box center [465, 266] width 757 height 175
click at [742, 195] on h1 "The DCR Coffee Podcast, No. 19: Stephanie Papke & Mykel Papke of Jump Start Esp…" at bounding box center [465, 266] width 757 height 175
click at [784, 179] on h1 "The DCR Coffee Podcast, No. 19: Stephanie Papke & Mykel Papke of Jump Start Esp…" at bounding box center [465, 266] width 757 height 175
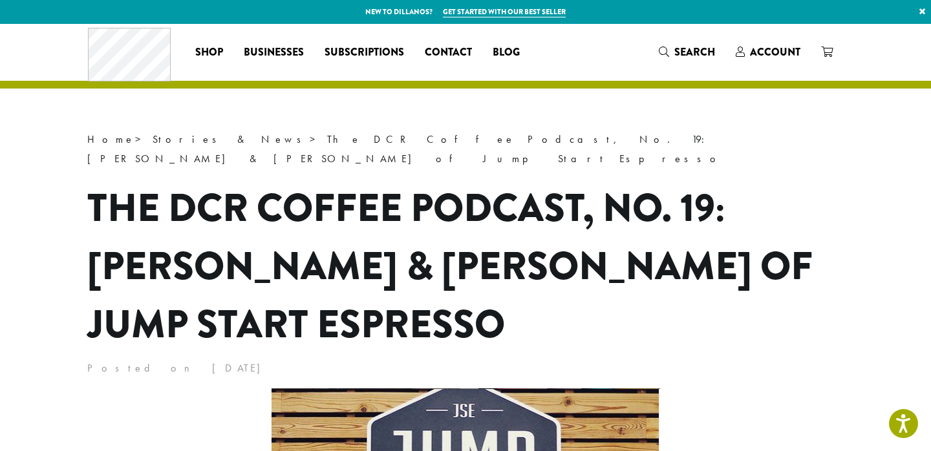
click at [749, 183] on h1 "The DCR Coffee Podcast, No. 19: Stephanie Papke & Mykel Papke of Jump Start Esp…" at bounding box center [465, 266] width 757 height 175
click at [688, 144] on p "Home > Stories & News > The DCR Coffee Podcast, No. 19: Stephanie Papke & Mykel…" at bounding box center [465, 149] width 757 height 39
click at [798, 179] on h1 "The DCR Coffee Podcast, No. 19: Stephanie Papke & Mykel Papke of Jump Start Esp…" at bounding box center [465, 266] width 757 height 175
click at [753, 179] on h1 "The DCR Coffee Podcast, No. 19: Stephanie Papke & Mykel Papke of Jump Start Esp…" at bounding box center [465, 266] width 757 height 175
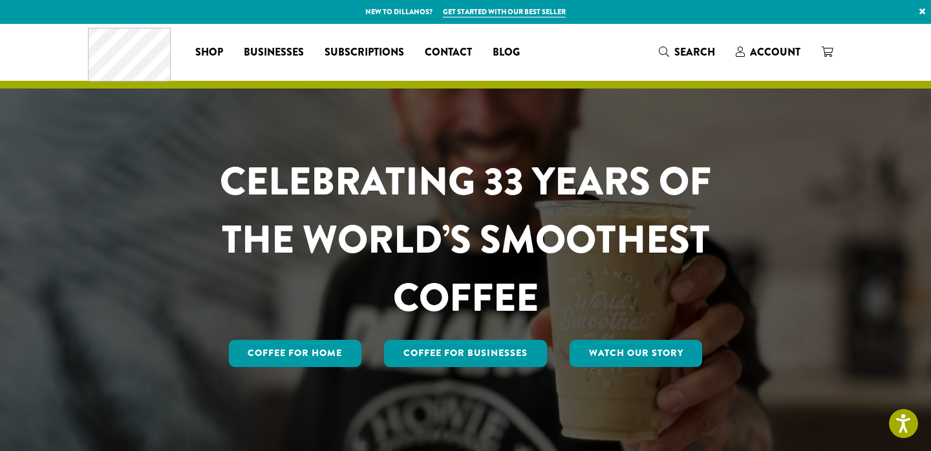
click at [746, 222] on h1 "CELEBRATING 33 YEARS OF THE WORLD’S SMOOTHEST COFFEE" at bounding box center [466, 240] width 568 height 175
click at [764, 175] on div "CELEBRATING 33 YEARS OF THE WORLD’S SMOOTHEST COFFEE Coffee for Home Coffee For…" at bounding box center [465, 261] width 757 height 217
click at [757, 151] on div "CELEBRATING 33 YEARS OF THE WORLD’S SMOOTHEST COFFEE Coffee for Home Coffee For…" at bounding box center [466, 239] width 776 height 431
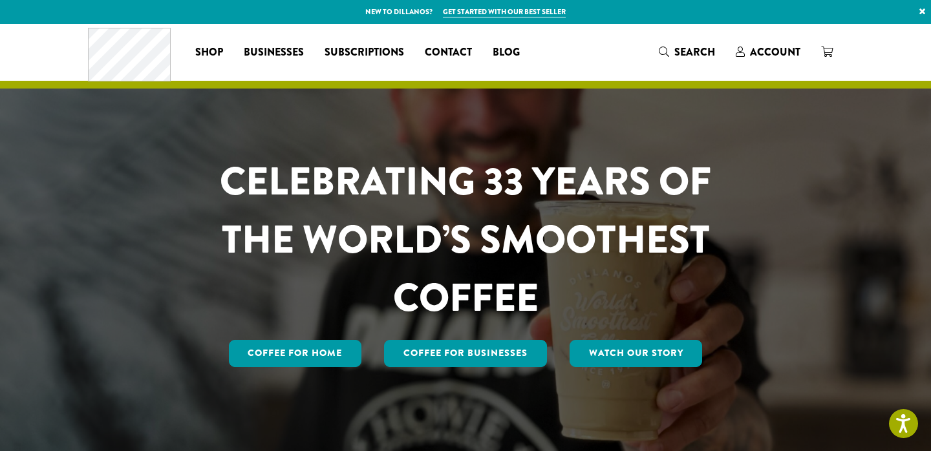
click at [760, 170] on div "CELEBRATING 33 YEARS OF THE WORLD’S SMOOTHEST COFFEE Coffee for Home Coffee For…" at bounding box center [465, 261] width 757 height 217
click at [736, 129] on div "CELEBRATING 33 YEARS OF THE WORLD’S SMOOTHEST COFFEE Coffee for Home Coffee For…" at bounding box center [466, 239] width 776 height 431
click at [728, 194] on h1 "CELEBRATING 33 YEARS OF THE WORLD’S SMOOTHEST COFFEE" at bounding box center [466, 240] width 568 height 175
click at [749, 156] on h1 "CELEBRATING 33 YEARS OF THE WORLD’S SMOOTHEST COFFEE" at bounding box center [466, 240] width 568 height 175
click at [745, 140] on div "CELEBRATING 33 YEARS OF THE WORLD’S SMOOTHEST COFFEE Coffee for Home Coffee For…" at bounding box center [466, 239] width 776 height 431
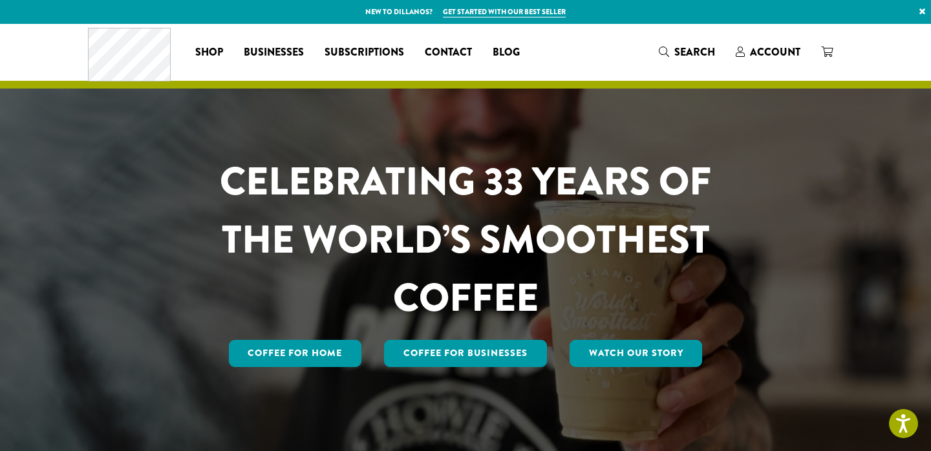
click at [640, 138] on div "CELEBRATING 33 YEARS OF THE WORLD’S SMOOTHEST COFFEE Coffee for Home Coffee For…" at bounding box center [466, 239] width 776 height 431
